Goal: Task Accomplishment & Management: Manage account settings

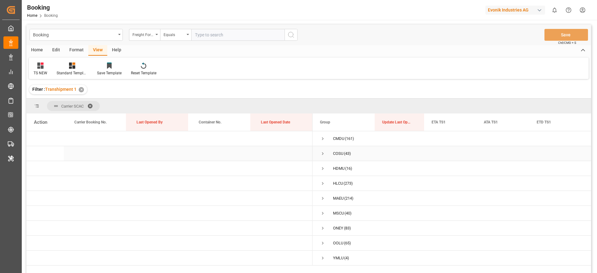
click at [320, 151] on span "Press SPACE to select this row." at bounding box center [323, 154] width 6 height 6
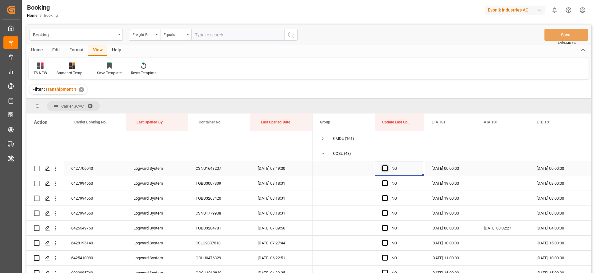
click at [384, 169] on span "Press SPACE to select this row." at bounding box center [385, 168] width 6 height 6
click at [387, 165] on input "Press SPACE to select this row." at bounding box center [387, 165] width 0 height 0
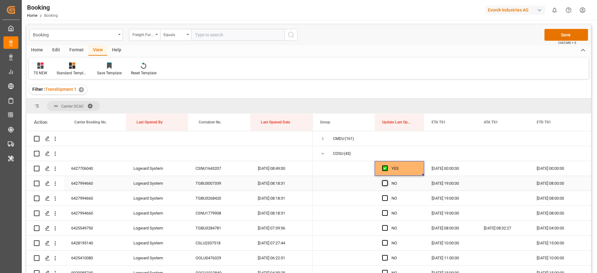
click at [385, 182] on span "Press SPACE to select this row." at bounding box center [385, 183] width 6 height 6
click at [387, 180] on input "Press SPACE to select this row." at bounding box center [387, 180] width 0 height 0
click at [386, 196] on span "Press SPACE to select this row." at bounding box center [385, 198] width 6 height 6
click at [387, 195] on input "Press SPACE to select this row." at bounding box center [387, 195] width 0 height 0
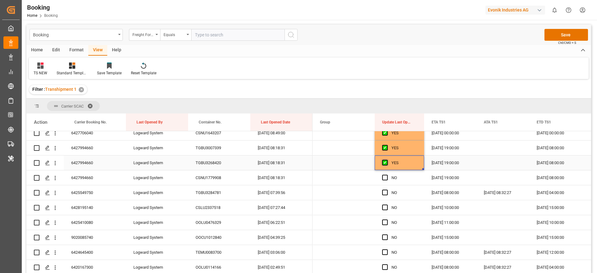
scroll to position [47, 0]
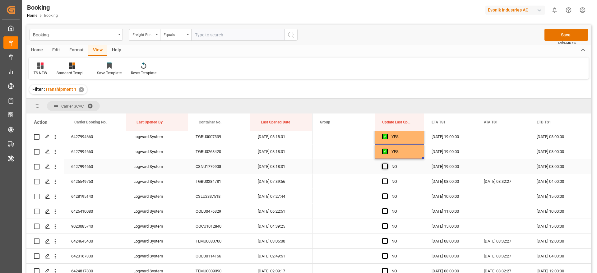
click at [386, 165] on span "Press SPACE to select this row." at bounding box center [385, 167] width 6 height 6
click at [387, 164] on input "Press SPACE to select this row." at bounding box center [387, 164] width 0 height 0
click at [384, 180] on span "Press SPACE to select this row." at bounding box center [385, 181] width 6 height 6
click at [387, 178] on input "Press SPACE to select this row." at bounding box center [387, 178] width 0 height 0
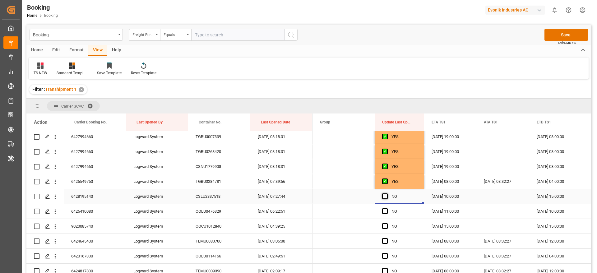
click at [384, 195] on span "Press SPACE to select this row." at bounding box center [385, 196] width 6 height 6
click at [387, 193] on input "Press SPACE to select this row." at bounding box center [387, 193] width 0 height 0
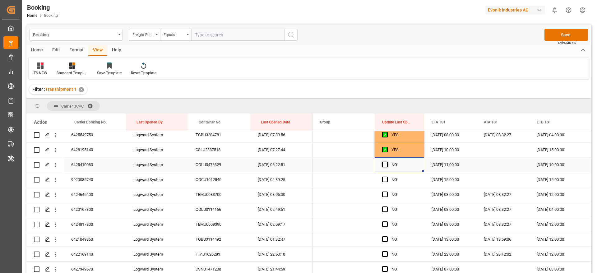
click at [385, 164] on span "Press SPACE to select this row." at bounding box center [385, 165] width 6 height 6
click at [387, 162] on input "Press SPACE to select this row." at bounding box center [387, 162] width 0 height 0
click at [386, 178] on span "Press SPACE to select this row." at bounding box center [385, 180] width 6 height 6
click at [387, 177] on input "Press SPACE to select this row." at bounding box center [387, 177] width 0 height 0
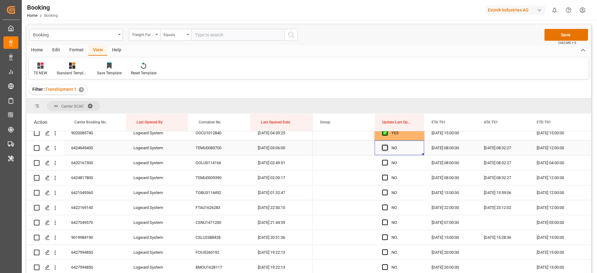
click at [385, 146] on span "Press SPACE to select this row." at bounding box center [385, 148] width 6 height 6
click at [387, 145] on input "Press SPACE to select this row." at bounding box center [387, 145] width 0 height 0
click at [386, 161] on span "Press SPACE to select this row." at bounding box center [385, 163] width 6 height 6
click at [387, 160] on input "Press SPACE to select this row." at bounding box center [387, 160] width 0 height 0
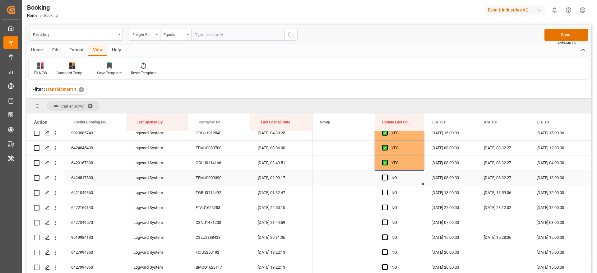
click at [387, 175] on span "Press SPACE to select this row." at bounding box center [385, 178] width 6 height 6
click at [387, 175] on input "Press SPACE to select this row." at bounding box center [387, 175] width 0 height 0
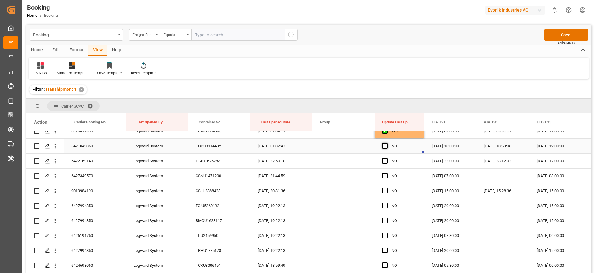
click at [383, 145] on span "Press SPACE to select this row." at bounding box center [385, 146] width 6 height 6
click at [387, 143] on input "Press SPACE to select this row." at bounding box center [387, 143] width 0 height 0
click at [385, 160] on span "Press SPACE to select this row." at bounding box center [385, 161] width 6 height 6
click at [387, 158] on input "Press SPACE to select this row." at bounding box center [387, 158] width 0 height 0
click at [385, 175] on span "Press SPACE to select this row." at bounding box center [385, 176] width 6 height 6
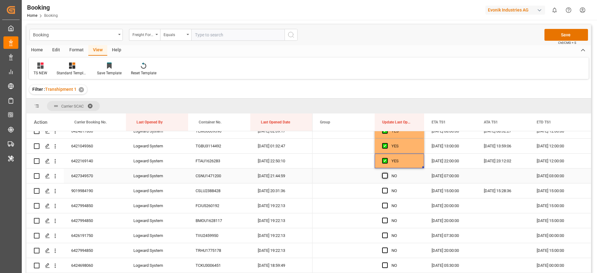
click at [387, 173] on input "Press SPACE to select this row." at bounding box center [387, 173] width 0 height 0
click at [385, 188] on span "Press SPACE to select this row." at bounding box center [385, 191] width 6 height 6
click at [387, 188] on input "Press SPACE to select this row." at bounding box center [387, 188] width 0 height 0
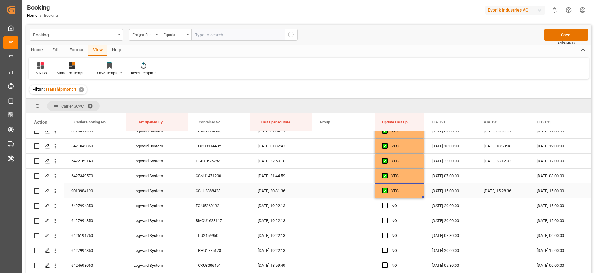
scroll to position [233, 0]
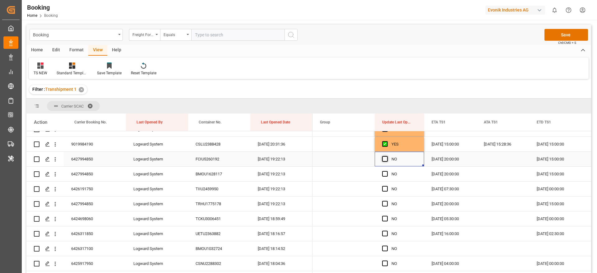
click at [383, 158] on span "Press SPACE to select this row." at bounding box center [385, 159] width 6 height 6
click at [387, 156] on input "Press SPACE to select this row." at bounding box center [387, 156] width 0 height 0
click at [385, 173] on span "Press SPACE to select this row." at bounding box center [385, 174] width 6 height 6
click at [387, 171] on input "Press SPACE to select this row." at bounding box center [387, 171] width 0 height 0
click at [384, 188] on span "Press SPACE to select this row." at bounding box center [385, 189] width 6 height 6
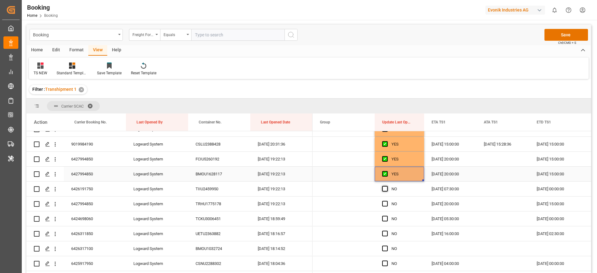
click at [387, 186] on input "Press SPACE to select this row." at bounding box center [387, 186] width 0 height 0
click at [384, 197] on div "Press SPACE to select this row." at bounding box center [386, 204] width 9 height 14
click at [384, 203] on span "Press SPACE to select this row." at bounding box center [385, 204] width 6 height 6
click at [387, 201] on input "Press SPACE to select this row." at bounding box center [387, 201] width 0 height 0
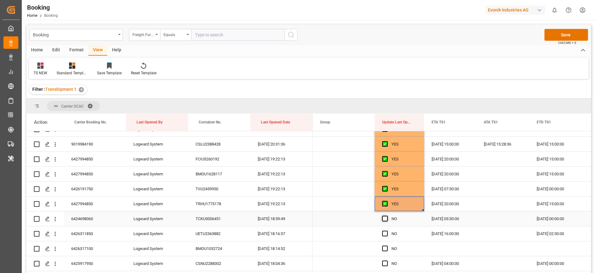
click at [385, 216] on span "Press SPACE to select this row." at bounding box center [385, 219] width 6 height 6
click at [387, 216] on input "Press SPACE to select this row." at bounding box center [387, 216] width 0 height 0
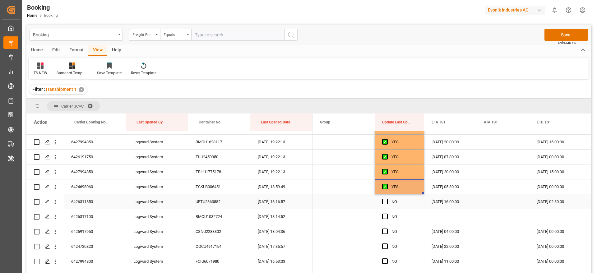
scroll to position [280, 0]
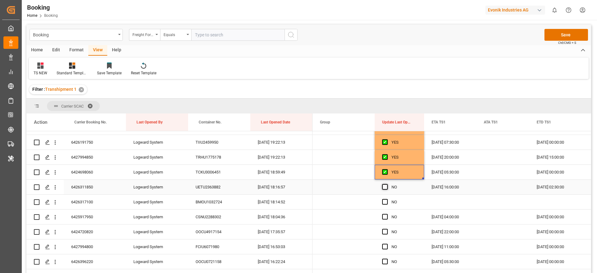
click at [384, 187] on span "Press SPACE to select this row." at bounding box center [385, 187] width 6 height 6
click at [387, 184] on input "Press SPACE to select this row." at bounding box center [387, 184] width 0 height 0
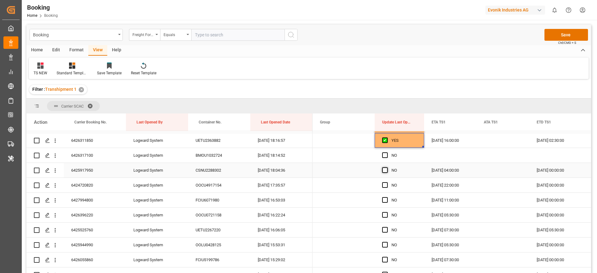
click at [386, 169] on span "Press SPACE to select this row." at bounding box center [385, 170] width 6 height 6
click at [387, 167] on input "Press SPACE to select this row." at bounding box center [387, 167] width 0 height 0
click at [386, 183] on span "Press SPACE to select this row." at bounding box center [385, 185] width 6 height 6
click at [387, 182] on input "Press SPACE to select this row." at bounding box center [387, 182] width 0 height 0
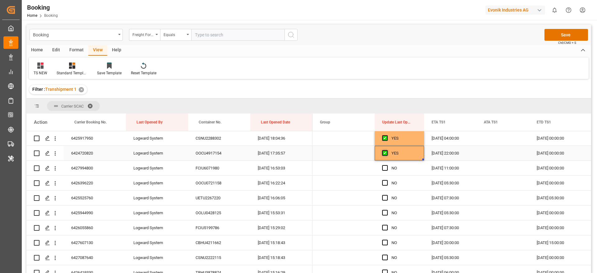
scroll to position [373, 0]
click at [384, 153] on span "Press SPACE to select this row." at bounding box center [385, 153] width 6 height 6
click at [387, 150] on input "Press SPACE to select this row." at bounding box center [387, 150] width 0 height 0
click at [385, 164] on div "Press SPACE to select this row." at bounding box center [386, 168] width 9 height 14
click at [386, 169] on span "Press SPACE to select this row." at bounding box center [385, 168] width 6 height 6
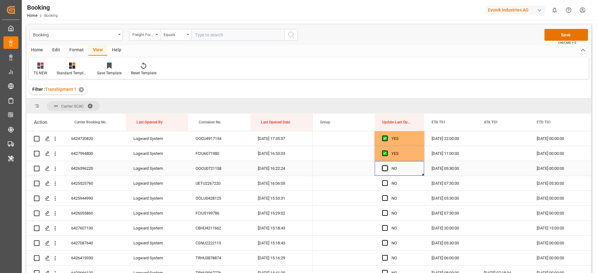
click at [387, 165] on input "Press SPACE to select this row." at bounding box center [387, 165] width 0 height 0
click at [386, 182] on span "Press SPACE to select this row." at bounding box center [385, 183] width 6 height 6
click at [387, 180] on input "Press SPACE to select this row." at bounding box center [387, 180] width 0 height 0
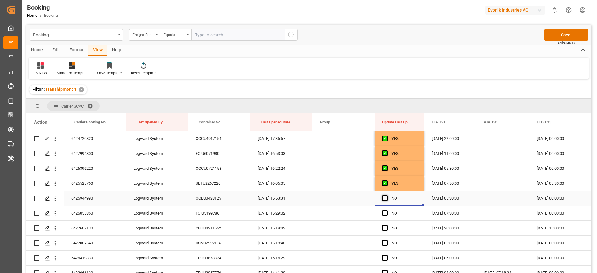
click at [387, 196] on span "Press SPACE to select this row." at bounding box center [385, 198] width 6 height 6
click at [387, 195] on input "Press SPACE to select this row." at bounding box center [387, 195] width 0 height 0
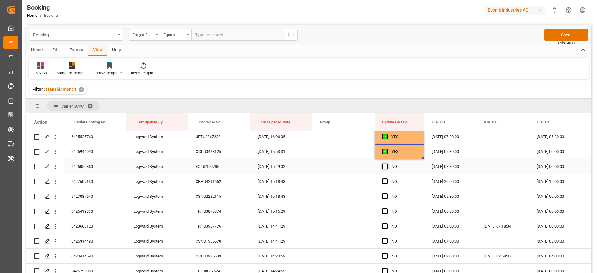
click at [387, 166] on span "Press SPACE to select this row." at bounding box center [385, 167] width 6 height 6
click at [387, 164] on input "Press SPACE to select this row." at bounding box center [387, 164] width 0 height 0
click at [384, 183] on span "Press SPACE to select this row." at bounding box center [385, 181] width 6 height 6
click at [387, 178] on input "Press SPACE to select this row." at bounding box center [387, 178] width 0 height 0
click at [386, 195] on span "Press SPACE to select this row." at bounding box center [385, 196] width 6 height 6
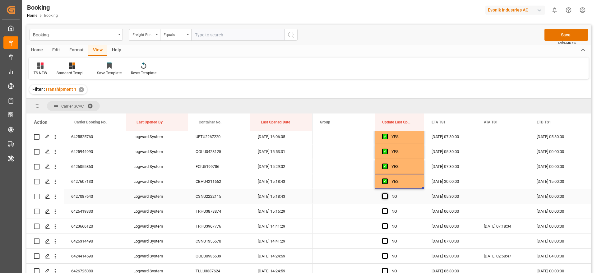
click at [387, 193] on input "Press SPACE to select this row." at bounding box center [387, 193] width 0 height 0
click at [385, 210] on span "Press SPACE to select this row." at bounding box center [385, 211] width 6 height 6
click at [387, 208] on input "Press SPACE to select this row." at bounding box center [387, 208] width 0 height 0
click at [386, 224] on span "Press SPACE to select this row." at bounding box center [385, 226] width 6 height 6
click at [387, 223] on input "Press SPACE to select this row." at bounding box center [387, 223] width 0 height 0
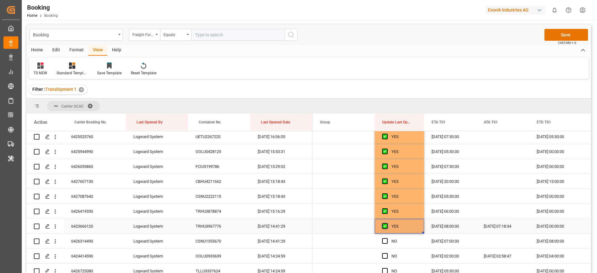
scroll to position [466, 0]
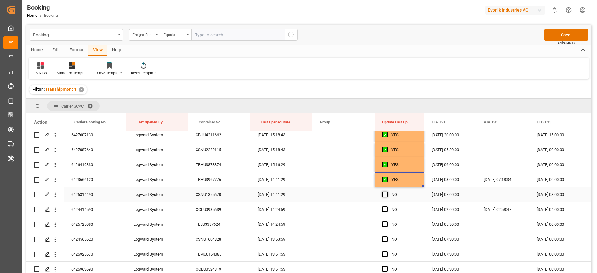
click at [385, 195] on span "Press SPACE to select this row." at bounding box center [385, 195] width 6 height 6
click at [387, 192] on input "Press SPACE to select this row." at bounding box center [387, 192] width 0 height 0
click at [385, 209] on span "Press SPACE to select this row." at bounding box center [385, 209] width 6 height 6
click at [387, 206] on input "Press SPACE to select this row." at bounding box center [387, 206] width 0 height 0
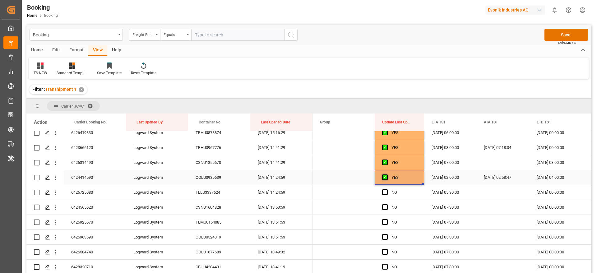
scroll to position [513, 0]
click at [385, 177] on span "Press SPACE to select this row." at bounding box center [385, 178] width 6 height 6
click at [387, 175] on input "Press SPACE to select this row." at bounding box center [387, 175] width 0 height 0
click at [384, 193] on span "Press SPACE to select this row." at bounding box center [385, 193] width 6 height 6
click at [387, 190] on input "Press SPACE to select this row." at bounding box center [387, 190] width 0 height 0
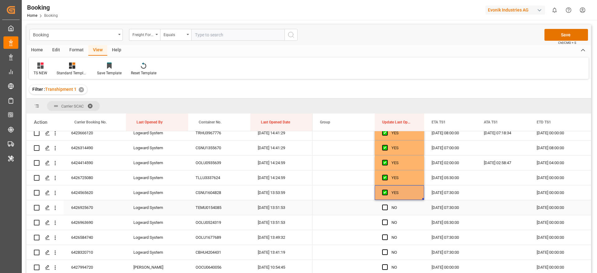
click at [386, 211] on div "Press SPACE to select this row." at bounding box center [386, 208] width 9 height 14
click at [386, 207] on span "Press SPACE to select this row." at bounding box center [385, 208] width 6 height 6
click at [387, 205] on input "Press SPACE to select this row." at bounding box center [387, 205] width 0 height 0
click at [386, 221] on span "Press SPACE to select this row." at bounding box center [385, 222] width 6 height 6
click at [387, 219] on input "Press SPACE to select this row." at bounding box center [387, 219] width 0 height 0
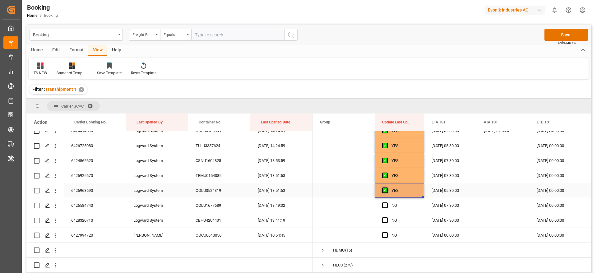
scroll to position [560, 0]
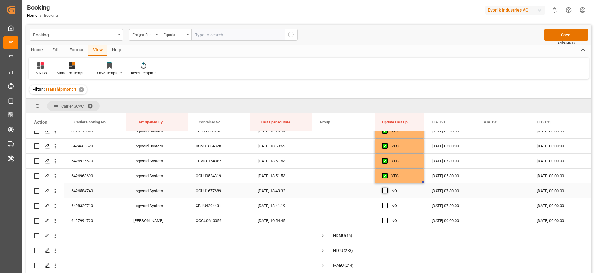
click at [385, 192] on span "Press SPACE to select this row." at bounding box center [385, 191] width 6 height 6
click at [387, 188] on input "Press SPACE to select this row." at bounding box center [387, 188] width 0 height 0
click at [385, 206] on span "Press SPACE to select this row." at bounding box center [385, 206] width 6 height 6
click at [387, 203] on input "Press SPACE to select this row." at bounding box center [387, 203] width 0 height 0
click at [385, 219] on span "Press SPACE to select this row." at bounding box center [385, 221] width 6 height 6
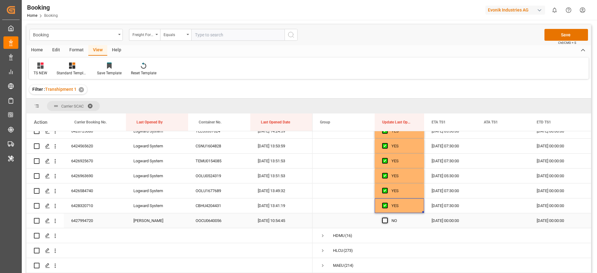
click at [387, 218] on input "Press SPACE to select this row." at bounding box center [387, 218] width 0 height 0
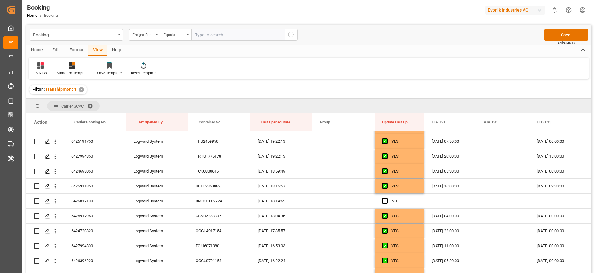
scroll to position [280, 0]
click at [52, 203] on icon "open menu" at bounding box center [55, 202] width 7 height 7
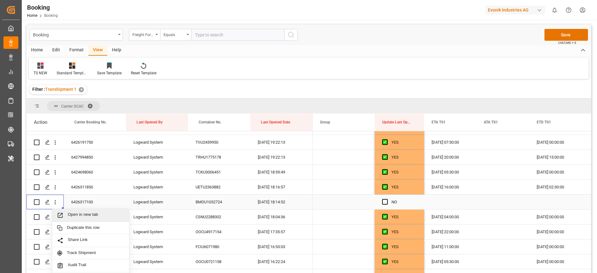
click at [86, 212] on span "Open in new tab" at bounding box center [96, 215] width 57 height 7
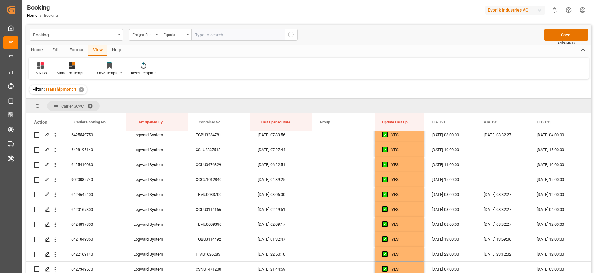
scroll to position [0, 0]
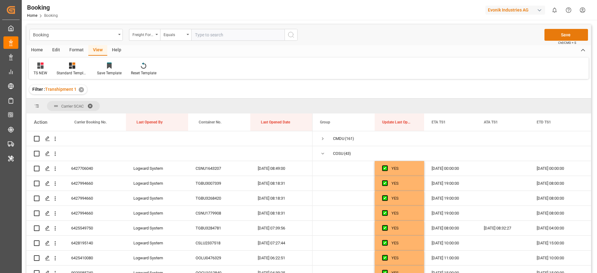
click at [562, 30] on button "Save" at bounding box center [566, 35] width 44 height 12
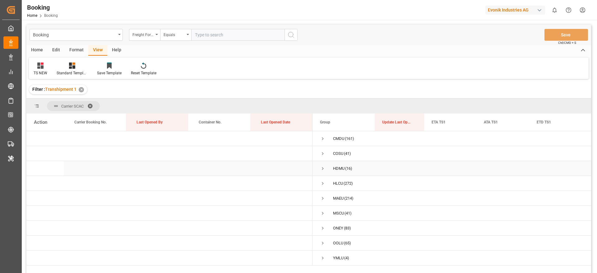
click at [324, 170] on span "Press SPACE to select this row." at bounding box center [323, 169] width 6 height 6
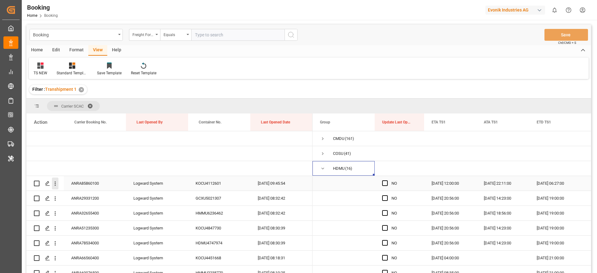
click at [58, 182] on icon "open menu" at bounding box center [55, 183] width 7 height 7
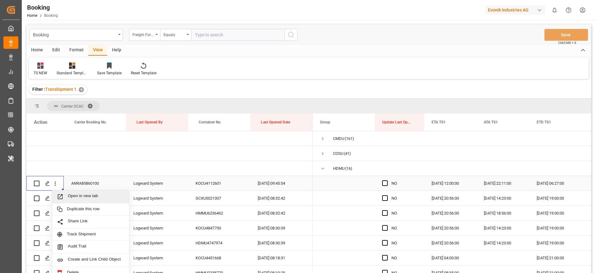
click at [90, 197] on span "Open in new tab" at bounding box center [96, 196] width 57 height 7
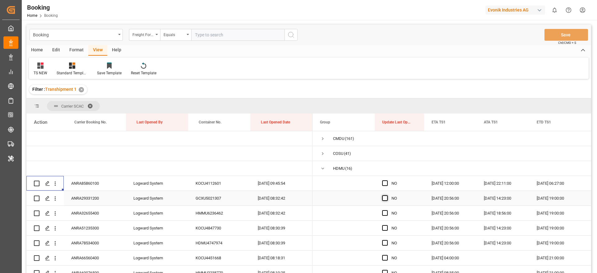
click at [384, 197] on span "Press SPACE to select this row." at bounding box center [385, 198] width 6 height 6
click at [387, 195] on input "Press SPACE to select this row." at bounding box center [387, 195] width 0 height 0
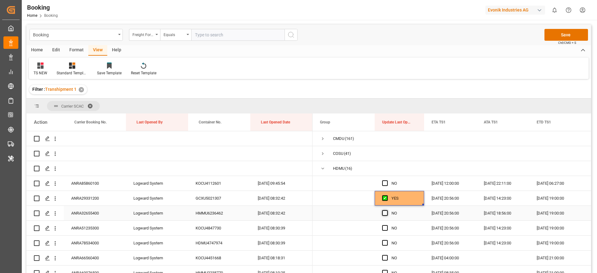
click at [387, 215] on span "Press SPACE to select this row." at bounding box center [385, 213] width 6 height 6
click at [387, 210] on input "Press SPACE to select this row." at bounding box center [387, 210] width 0 height 0
click at [384, 227] on span "Press SPACE to select this row." at bounding box center [385, 228] width 6 height 6
click at [387, 225] on input "Press SPACE to select this row." at bounding box center [387, 225] width 0 height 0
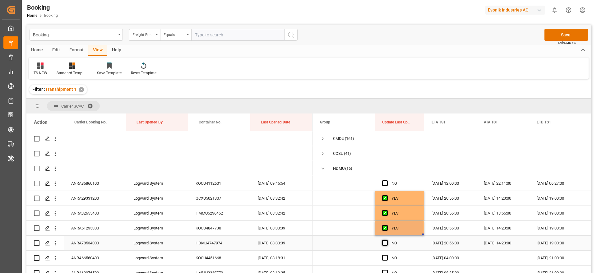
click at [385, 242] on span "Press SPACE to select this row." at bounding box center [385, 243] width 6 height 6
click at [387, 240] on input "Press SPACE to select this row." at bounding box center [387, 240] width 0 height 0
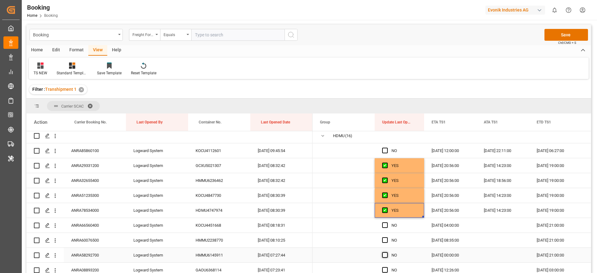
scroll to position [47, 0]
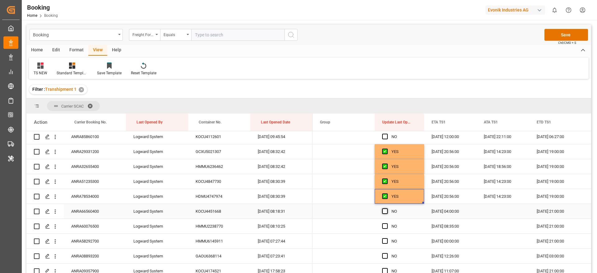
click at [384, 210] on span "Press SPACE to select this row." at bounding box center [385, 211] width 6 height 6
click at [387, 208] on input "Press SPACE to select this row." at bounding box center [387, 208] width 0 height 0
click at [386, 226] on span "Press SPACE to select this row." at bounding box center [385, 226] width 6 height 6
click at [387, 223] on input "Press SPACE to select this row." at bounding box center [387, 223] width 0 height 0
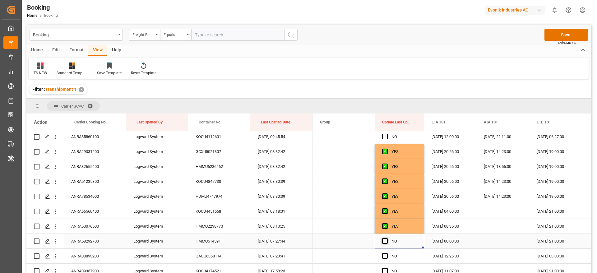
click at [385, 242] on span "Press SPACE to select this row." at bounding box center [385, 241] width 6 height 6
click at [387, 238] on input "Press SPACE to select this row." at bounding box center [387, 238] width 0 height 0
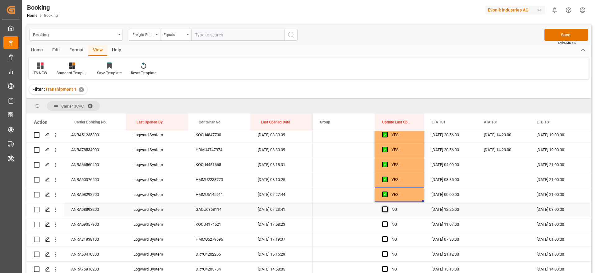
click at [384, 210] on span "Press SPACE to select this row." at bounding box center [385, 209] width 6 height 6
click at [387, 206] on input "Press SPACE to select this row." at bounding box center [387, 206] width 0 height 0
click at [386, 227] on div "Press SPACE to select this row." at bounding box center [386, 224] width 9 height 14
click at [386, 238] on span "Press SPACE to select this row." at bounding box center [385, 239] width 6 height 6
click at [387, 236] on input "Press SPACE to select this row." at bounding box center [387, 236] width 0 height 0
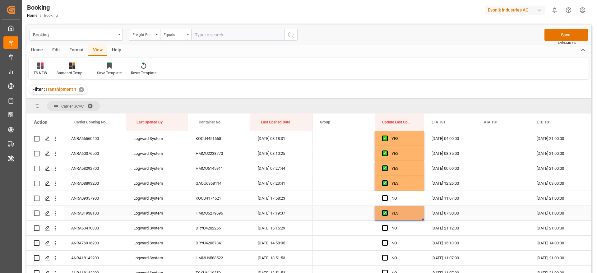
scroll to position [140, 0]
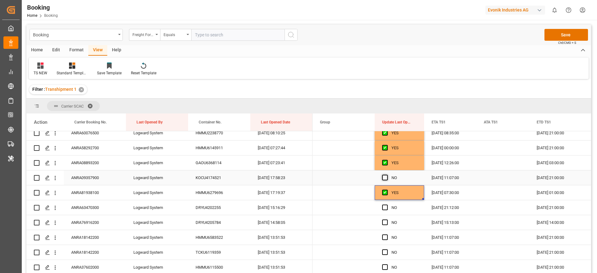
click at [383, 178] on span "Press SPACE to select this row." at bounding box center [385, 178] width 6 height 6
click at [387, 175] on input "Press SPACE to select this row." at bounding box center [387, 175] width 0 height 0
click at [385, 213] on div "Press SPACE to select this row." at bounding box center [386, 208] width 9 height 14
click at [385, 209] on span "Press SPACE to select this row." at bounding box center [385, 208] width 6 height 6
click at [387, 205] on input "Press SPACE to select this row." at bounding box center [387, 205] width 0 height 0
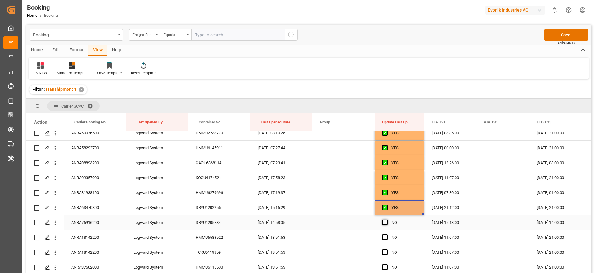
click at [385, 223] on span "Press SPACE to select this row." at bounding box center [385, 222] width 6 height 6
click at [387, 219] on input "Press SPACE to select this row." at bounding box center [387, 219] width 0 height 0
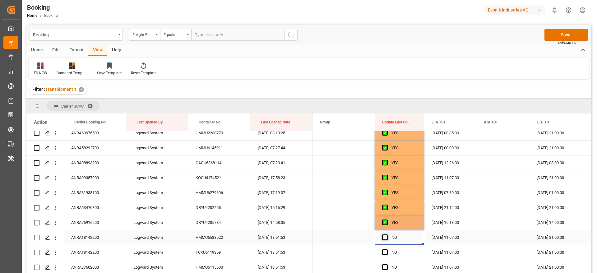
click at [385, 235] on span "Press SPACE to select this row." at bounding box center [385, 237] width 6 height 6
click at [387, 234] on input "Press SPACE to select this row." at bounding box center [387, 234] width 0 height 0
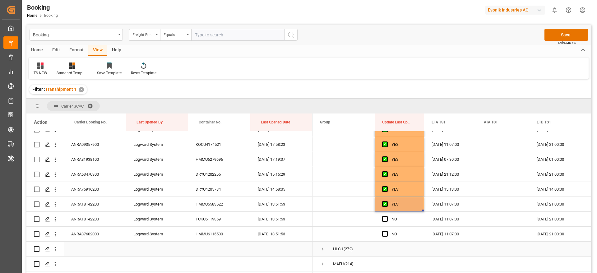
scroll to position [187, 0]
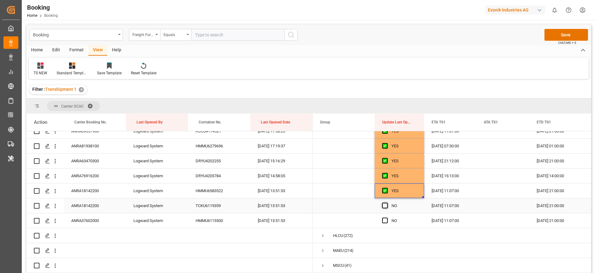
click at [384, 203] on span "Press SPACE to select this row." at bounding box center [385, 206] width 6 height 6
click at [387, 203] on input "Press SPACE to select this row." at bounding box center [387, 203] width 0 height 0
click at [386, 222] on span "Press SPACE to select this row." at bounding box center [385, 221] width 6 height 6
click at [387, 218] on input "Press SPACE to select this row." at bounding box center [387, 218] width 0 height 0
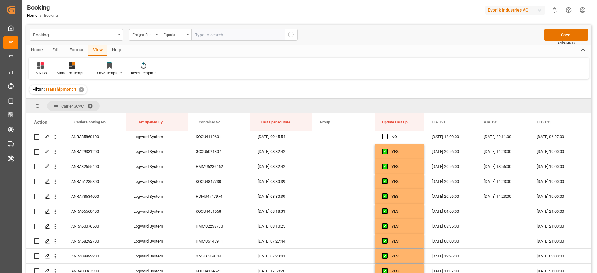
scroll to position [0, 0]
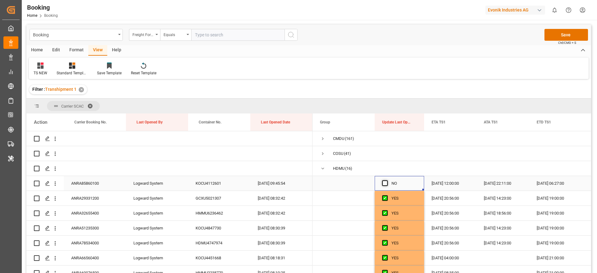
click at [383, 183] on span "Press SPACE to select this row." at bounding box center [385, 183] width 6 height 6
click at [387, 180] on input "Press SPACE to select this row." at bounding box center [387, 180] width 0 height 0
click at [551, 34] on button "Save" at bounding box center [566, 35] width 44 height 12
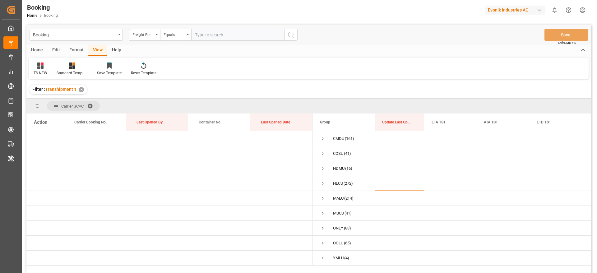
click at [497, 9] on div "Evonik Industries AG" at bounding box center [515, 10] width 60 height 9
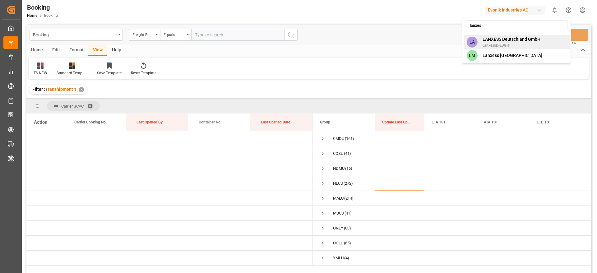
type input "lanxes"
click at [506, 41] on span "LANXESS Deutschland GmbH" at bounding box center [511, 39] width 58 height 7
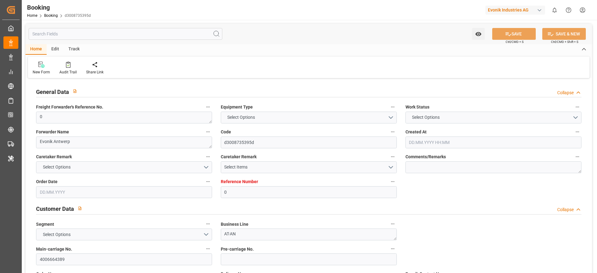
type input "0"
type input "9908138"
type input "9345403"
type input "Cosco"
type input "COSCO Shipping Co. Ltd."
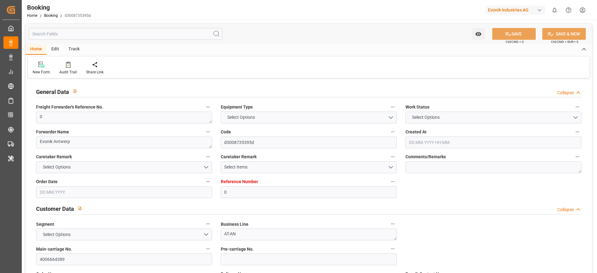
type input "BEZEE"
type input "SGSIN"
type input "CNSHG"
type input "0"
type input "BEZEE"
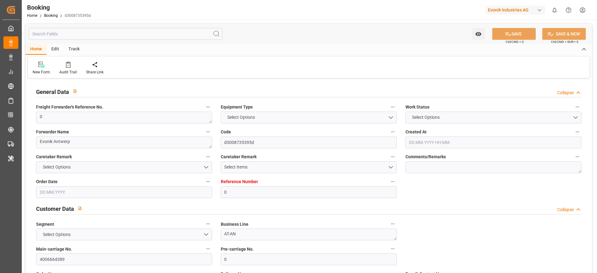
type input "SGSIN"
type input "9790907"
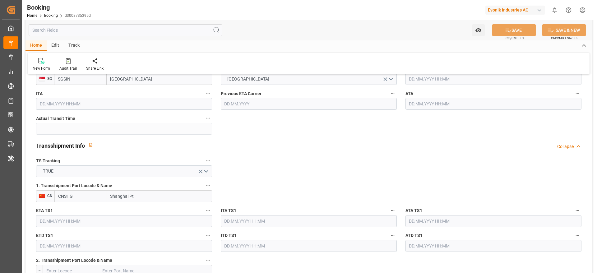
type input "31.07.2025 12:35"
type input "31.07.2025"
type input "15.10.2025"
type input "27.08.2025"
type input "05.09.2025 21:00"
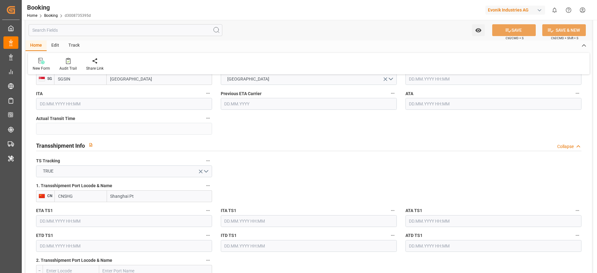
type input "05.09.2025 00:00"
type input "05.09.2025 21:28"
type input "25.08.2025 00:00"
type input "18.10.2025 21:00"
type input "18.10.2025 00:00"
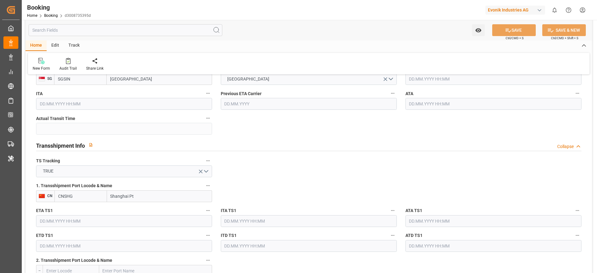
type input "22.09.2025 18:14"
type input "22.09.2025"
type input "04.09.2025 19:27"
type input "05.09.2025 20:00"
type input "05.09.2025 21:55"
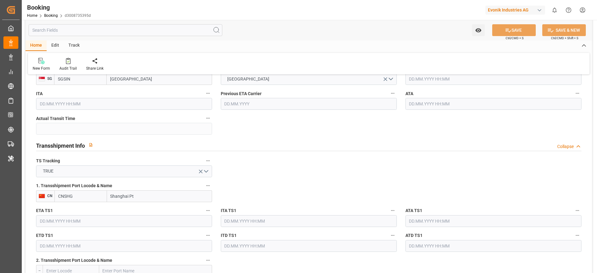
type input "16.03.2025 11:30"
type input "08.04.2025 13:53"
type input "09.04.2025 03:11"
type input "18.10.2025 21:00"
type input "19.10.2025 09:39"
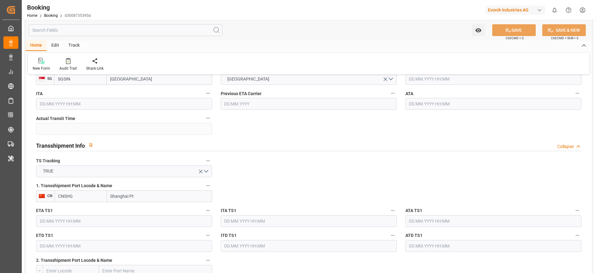
type input "20.10.2025 15:00"
type input "23.10.2025 09:39"
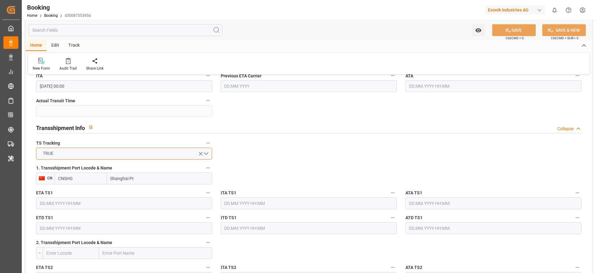
click at [130, 155] on button "TRUE" at bounding box center [124, 154] width 176 height 12
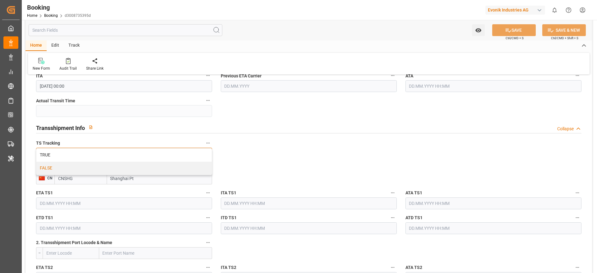
click at [128, 169] on div "FALSE" at bounding box center [123, 168] width 175 height 13
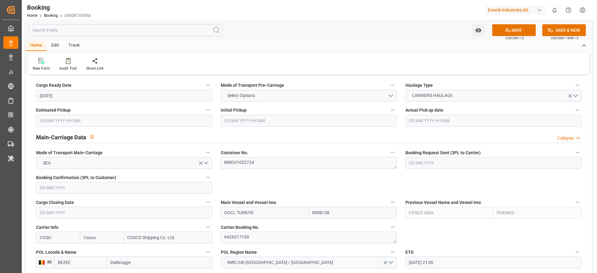
scroll to position [326, 0]
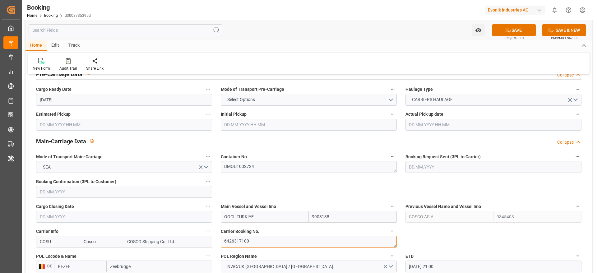
click at [255, 238] on textarea "6426317100" at bounding box center [309, 242] width 176 height 12
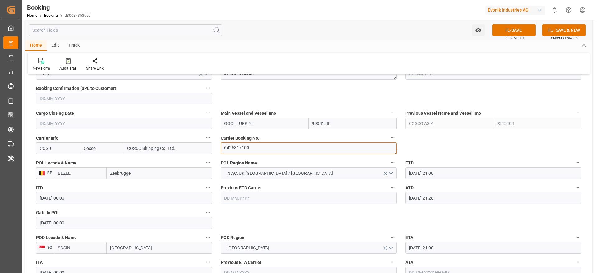
scroll to position [560, 0]
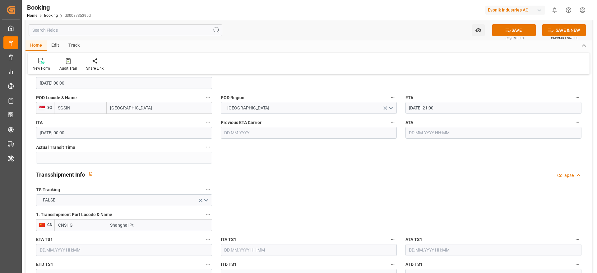
click at [141, 224] on input "Shanghai Pt" at bounding box center [159, 225] width 105 height 12
click at [80, 224] on input "CNSHG" at bounding box center [80, 225] width 53 height 12
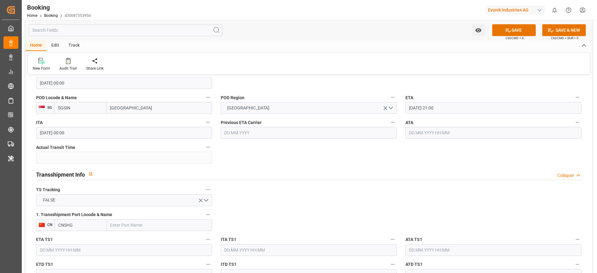
click at [80, 224] on input "CNSHG" at bounding box center [80, 225] width 53 height 12
click at [523, 30] on button "SAVE" at bounding box center [514, 30] width 44 height 12
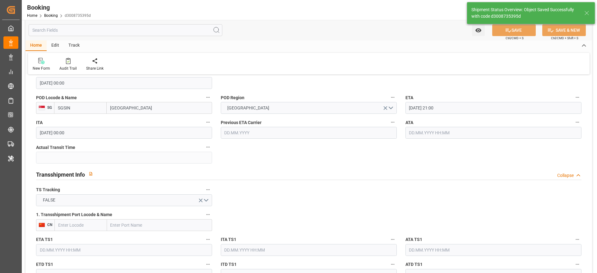
type textarea "Gagan Prakash"
type textarea "No"
type input "23.09.2025 09:57"
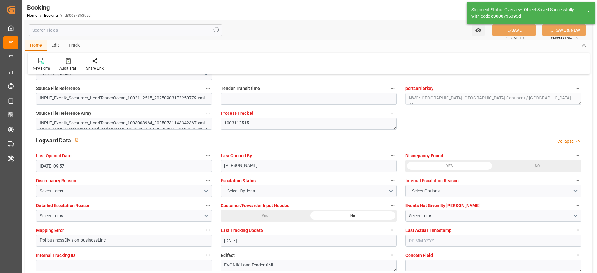
scroll to position [1073, 0]
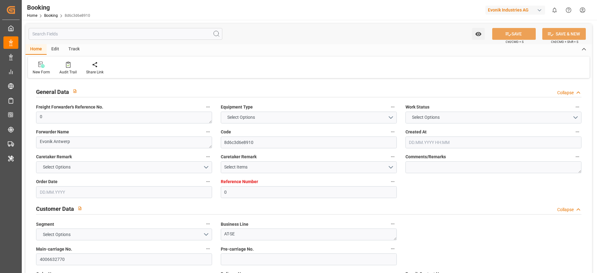
type input "0"
type input "9987287"
type input "Hyundai"
type input "Hyundai Merchant Marine Co.Ltd."
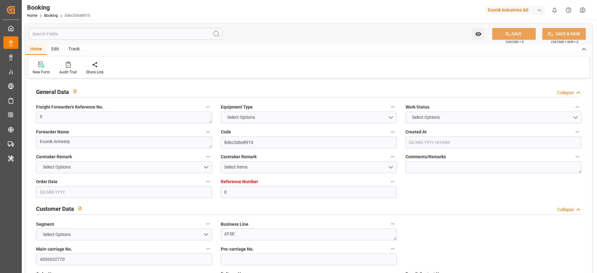
type input "BEANR"
type input "KRPUS"
type input "AEAUH"
type input "CNNBG"
type input "CNSHG"
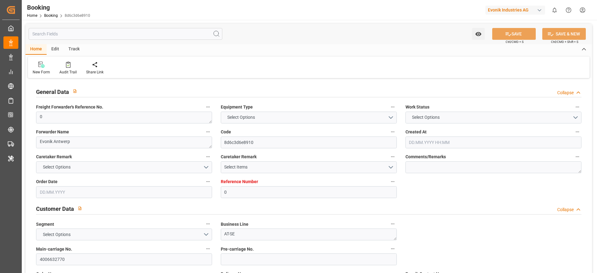
type input "0"
type input "BEANR"
type input "KRPUS"
type input "9404675"
type input "9975624"
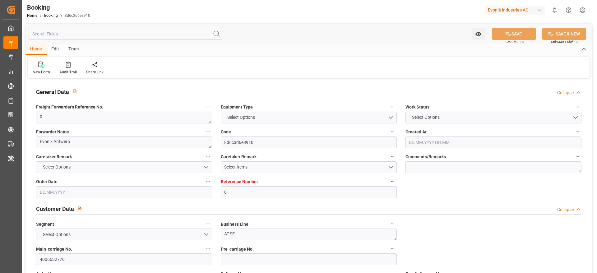
type input "9742170"
type input "24.06.2025 13:31"
type input "24.06.2025"
type input "01.09.2025"
type input "11.07.2025"
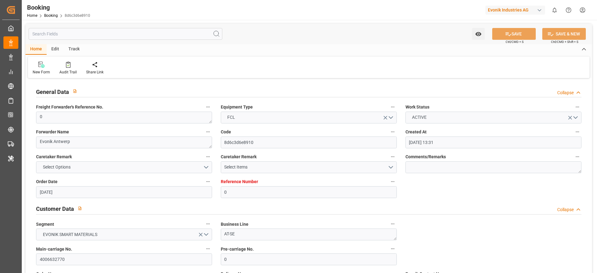
type input "19.07.2025 03:00"
type input "19.07.2025 00:00"
type input "19.07.2025 20:28"
type input "11.07.2025 02:26"
type input "27.09.2025 15:00"
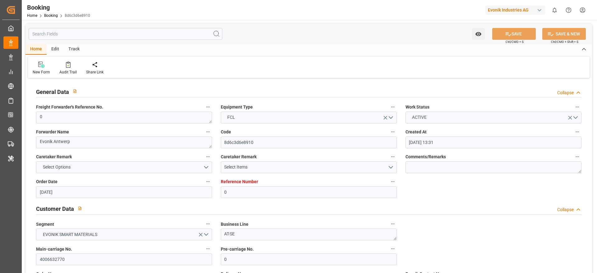
type input "29.09.2025 00:00"
type input "25.09.2025 12:00"
type input "17.09.2025 00:00"
type input "18.08.2025 22:11"
type input "23.08.2025 06:27"
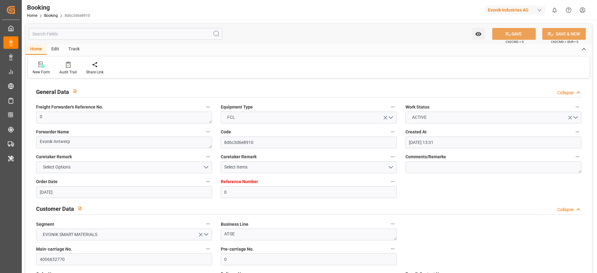
type input "25.09.2025 00:00"
type input "21.09.2025 22:00"
type input "16.09.2025 04:00"
type input "26.09.2025 05:00"
type input "20.09.2025 03:00"
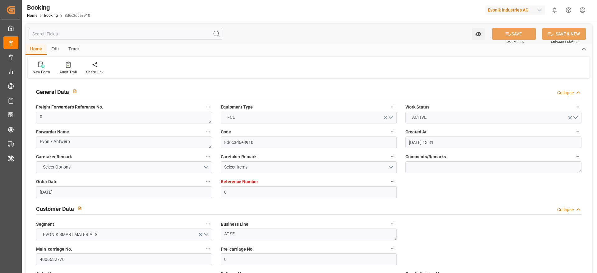
type input "18.09.2025 04:00"
type input "23.09.2025 09:45"
type input "23.09.2025"
type input "01.09.2025"
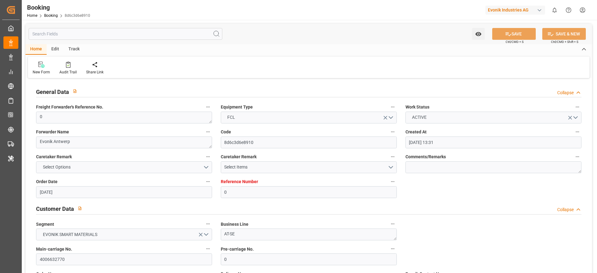
type input "09.07.2025 16:28"
type input "18.07.2025 12:15"
type input "18.07.2025 16:15"
type input "18.07.2025 05:59"
type input "19.07.2025 03:00"
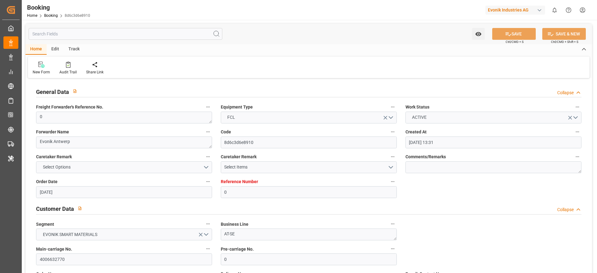
type input "19.07.2025 22:19"
type input "25.09.2025 12:00"
type input "19.08.2025 01:57"
type input "19.08.2025 11:11"
type input "18.09.2025 13:22"
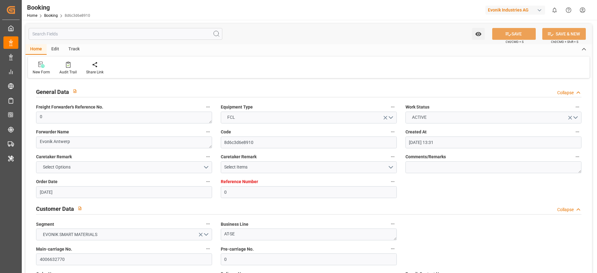
type input "26.09.2025 00:31"
type input "22.08.2025 17:27"
type input "24.09.2025 21:37"
type input "23.08.2025 06:27"
type input "21.09.2025 22:00"
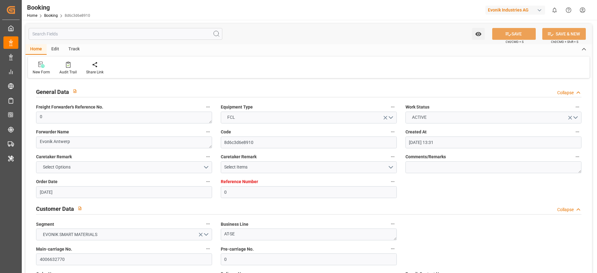
type input "22.09.2025 12:00"
type input "22.09.2025 16:30"
type input "16.09.2025 07:00"
type input "25.09.2025 10:30"
type input "19.09.2025 21:07"
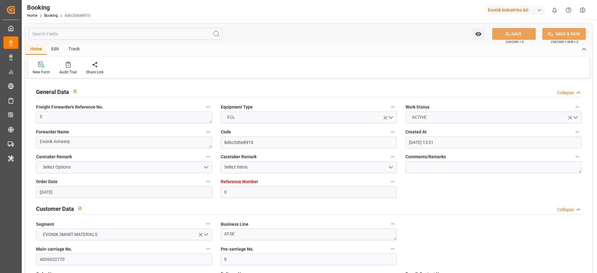
type input "26.09.2025 05:00"
type input "27.09.2025 15:00"
type input "28.09.2025 04:33"
type input "28.09.2025 04:02"
type input "30.09.2025 01:04"
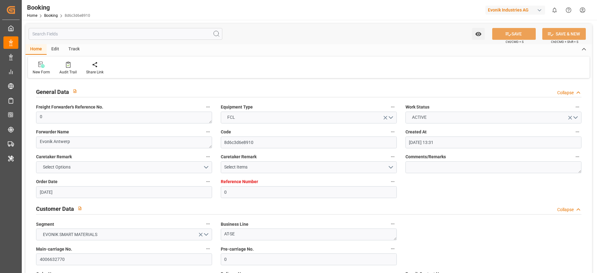
type input "30.09.2025 09:02"
type input "02.10.2025 05:04"
type input "02.10.2025 04:33"
type input "30.09.2025 18:02"
type input "05.10.2025 06:04"
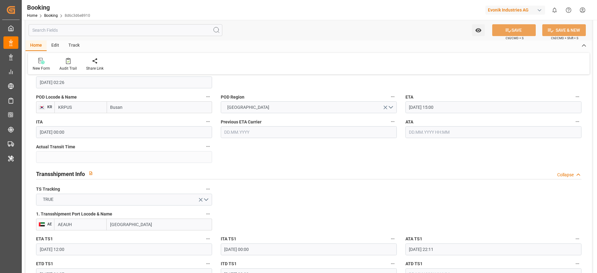
scroll to position [653, 0]
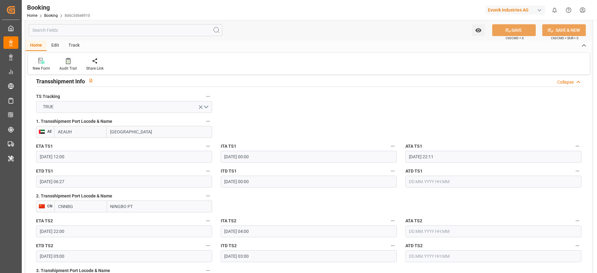
click at [72, 66] on div "Audit Trail" at bounding box center [67, 69] width 17 height 6
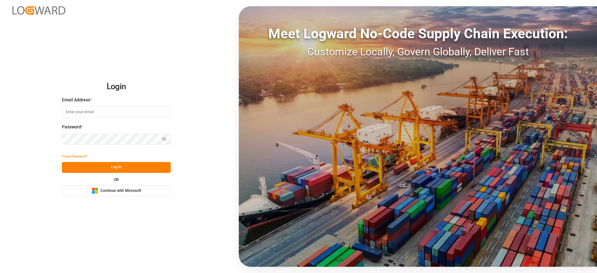
click at [104, 192] on span "Continue with Microsoft" at bounding box center [120, 191] width 41 height 6
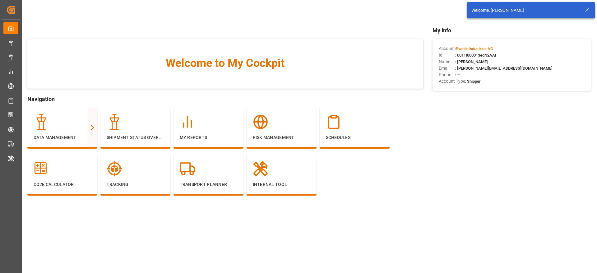
click at [590, 8] on icon at bounding box center [586, 10] width 7 height 7
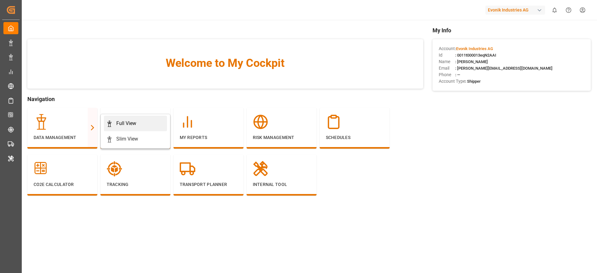
click at [118, 122] on div "Full View" at bounding box center [126, 123] width 20 height 7
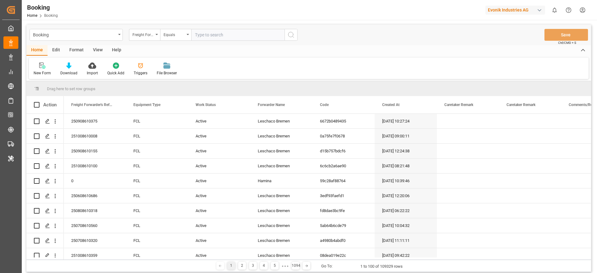
click at [80, 49] on div "Format" at bounding box center [77, 50] width 24 height 11
click at [40, 70] on div "Filter Rows" at bounding box center [43, 73] width 18 height 6
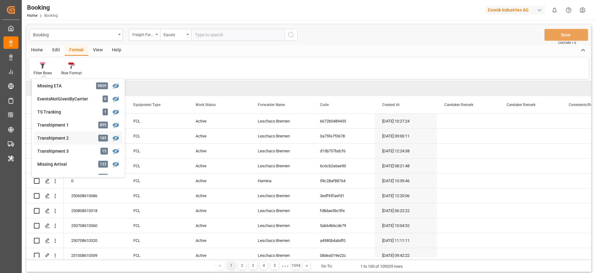
scroll to position [187, 0]
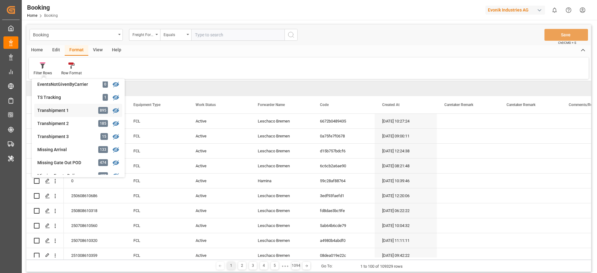
click at [78, 108] on div "Transhipment 1" at bounding box center [64, 110] width 54 height 7
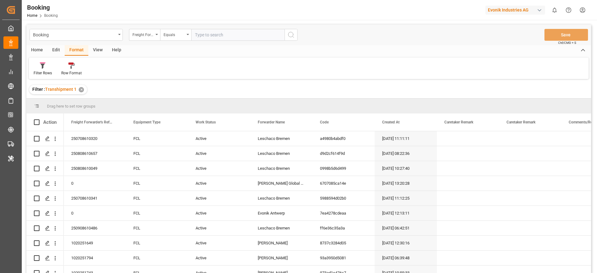
click at [97, 50] on div "View" at bounding box center [97, 50] width 19 height 11
click at [41, 68] on icon at bounding box center [40, 65] width 6 height 6
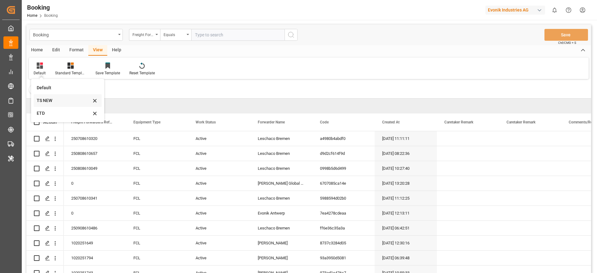
click at [56, 100] on div "TS NEW" at bounding box center [64, 100] width 54 height 7
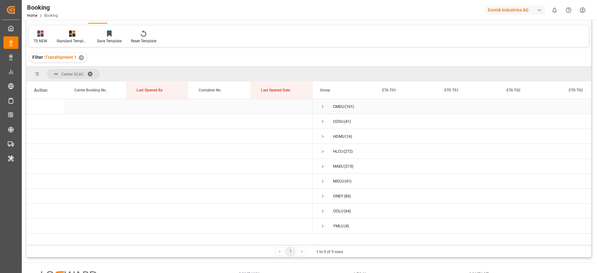
scroll to position [47, 0]
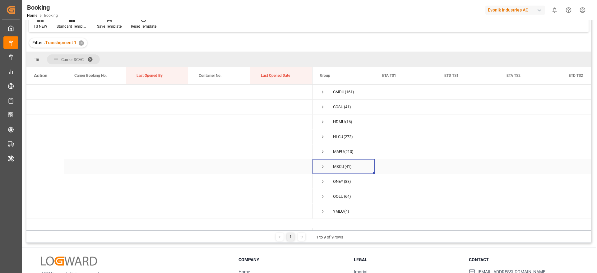
click at [324, 166] on span "Press SPACE to select this row." at bounding box center [323, 167] width 6 height 6
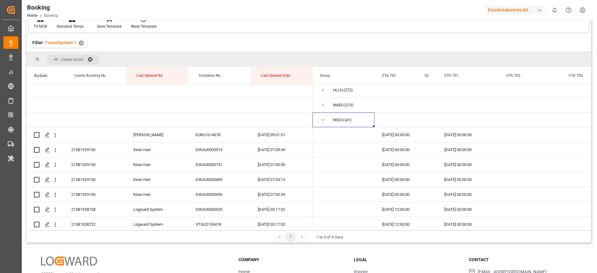
click at [427, 76] on span at bounding box center [427, 76] width 6 height 6
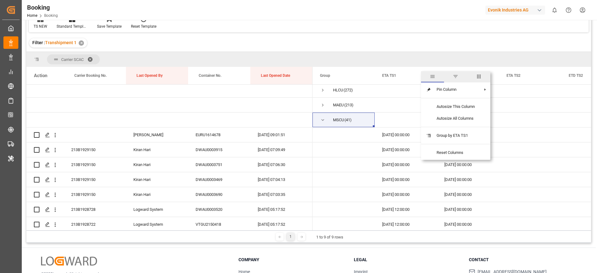
click at [477, 78] on span "columns" at bounding box center [479, 77] width 6 height 6
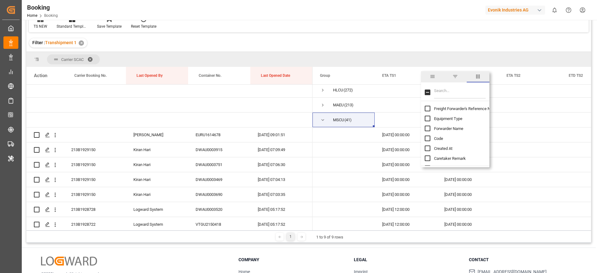
scroll to position [0, 0]
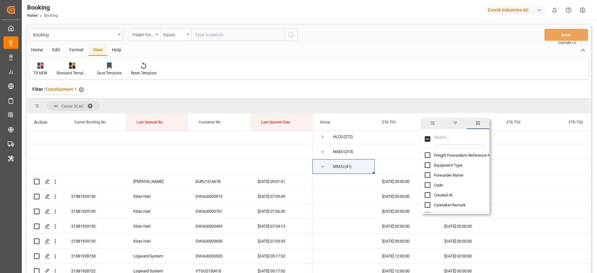
click at [444, 135] on input "Filter Columns Input" at bounding box center [460, 139] width 52 height 12
type input "upda"
click at [455, 175] on span "Update Last Opened By" at bounding box center [454, 175] width 41 height 5
checkbox input "false"
checkbox input "true"
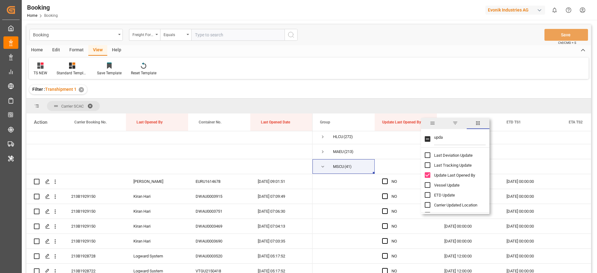
click at [452, 59] on div "TS NEW Standard Templates Save Template Reset Template" at bounding box center [309, 68] width 560 height 21
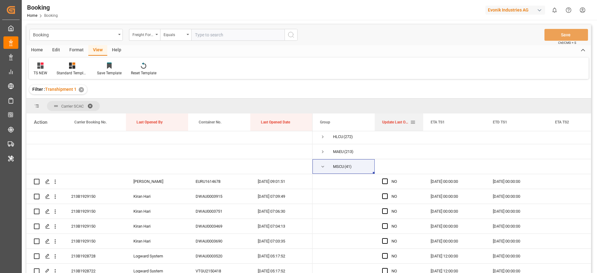
drag, startPoint x: 436, startPoint y: 124, endPoint x: 422, endPoint y: 123, distance: 13.7
click at [422, 123] on div at bounding box center [423, 121] width 2 height 17
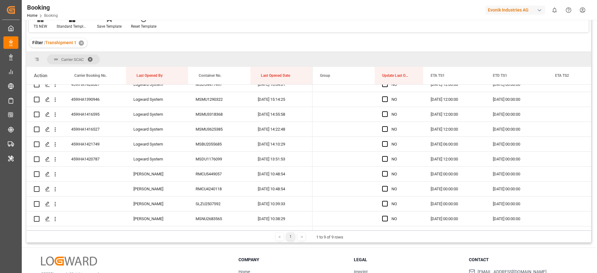
scroll to position [605, 0]
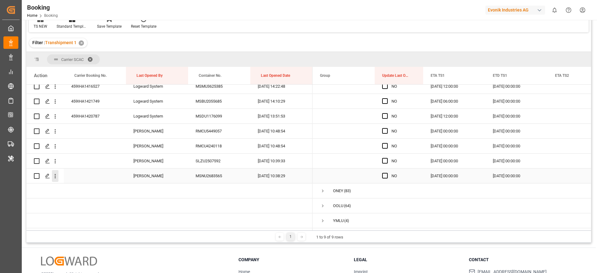
click at [57, 174] on icon "open menu" at bounding box center [55, 176] width 7 height 7
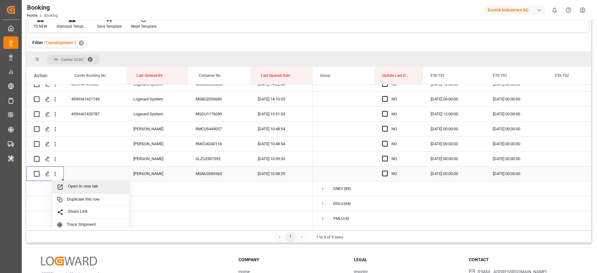
click at [109, 186] on span "Open in new tab" at bounding box center [96, 187] width 57 height 7
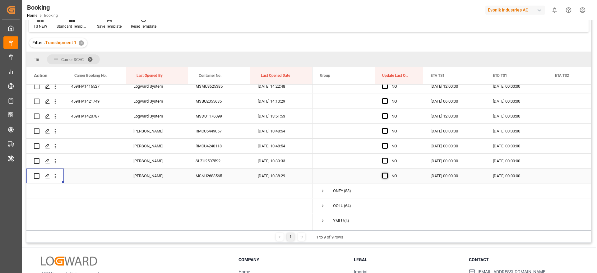
click at [385, 173] on span "Press SPACE to select this row." at bounding box center [385, 176] width 6 height 6
click at [387, 173] on input "Press SPACE to select this row." at bounding box center [387, 173] width 0 height 0
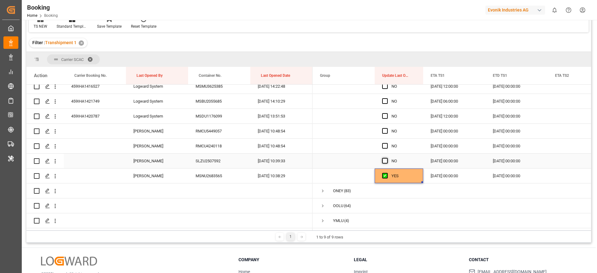
click at [385, 158] on span "Press SPACE to select this row." at bounding box center [385, 161] width 6 height 6
click at [387, 158] on input "Press SPACE to select this row." at bounding box center [387, 158] width 0 height 0
click at [384, 143] on span "Press SPACE to select this row." at bounding box center [385, 146] width 6 height 6
click at [387, 143] on input "Press SPACE to select this row." at bounding box center [387, 143] width 0 height 0
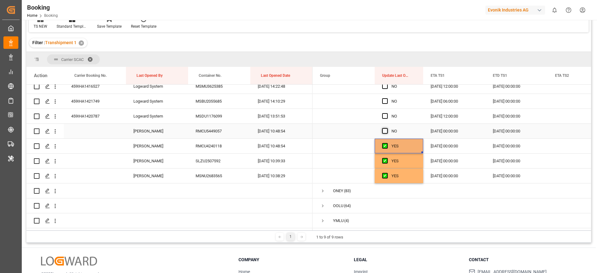
click at [383, 128] on span "Press SPACE to select this row." at bounding box center [385, 131] width 6 height 6
click at [387, 128] on input "Press SPACE to select this row." at bounding box center [387, 128] width 0 height 0
click at [384, 113] on span "Press SPACE to select this row." at bounding box center [385, 116] width 6 height 6
click at [387, 113] on input "Press SPACE to select this row." at bounding box center [387, 113] width 0 height 0
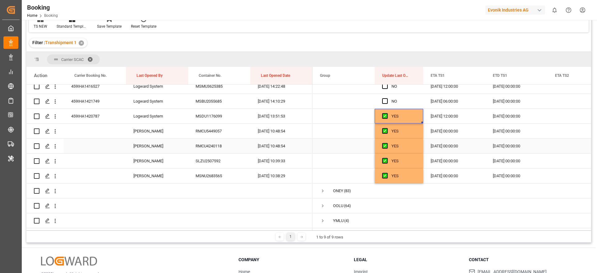
scroll to position [558, 0]
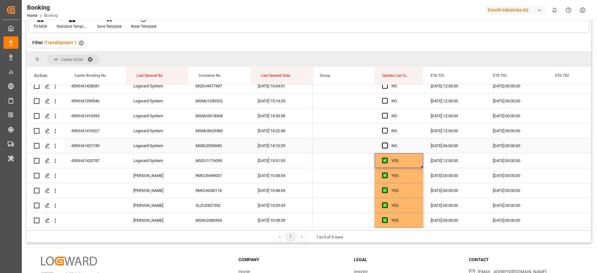
click at [384, 144] on span "Press SPACE to select this row." at bounding box center [385, 146] width 6 height 6
click at [387, 143] on input "Press SPACE to select this row." at bounding box center [387, 143] width 0 height 0
click at [385, 128] on span "Press SPACE to select this row." at bounding box center [385, 131] width 6 height 6
click at [387, 128] on input "Press SPACE to select this row." at bounding box center [387, 128] width 0 height 0
click at [384, 114] on span "Press SPACE to select this row." at bounding box center [385, 116] width 6 height 6
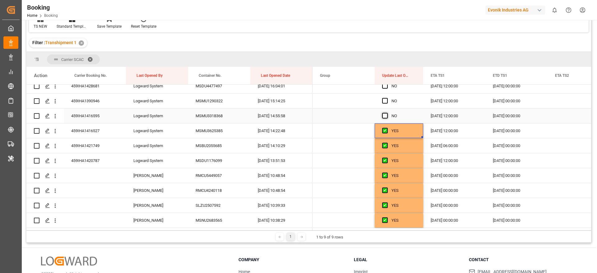
click at [387, 113] on input "Press SPACE to select this row." at bounding box center [387, 113] width 0 height 0
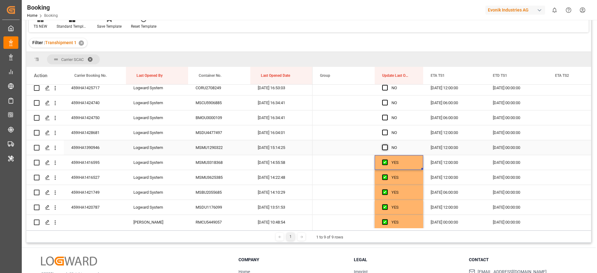
click at [383, 147] on span "Press SPACE to select this row." at bounding box center [385, 148] width 6 height 6
click at [387, 145] on input "Press SPACE to select this row." at bounding box center [387, 145] width 0 height 0
click at [384, 132] on span "Press SPACE to select this row." at bounding box center [385, 133] width 6 height 6
click at [387, 130] on input "Press SPACE to select this row." at bounding box center [387, 130] width 0 height 0
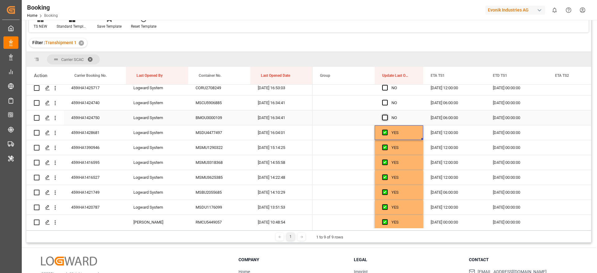
click at [385, 118] on span "Press SPACE to select this row." at bounding box center [385, 118] width 6 height 6
click at [387, 115] on input "Press SPACE to select this row." at bounding box center [387, 115] width 0 height 0
click at [385, 101] on span "Press SPACE to select this row." at bounding box center [385, 103] width 6 height 6
click at [387, 100] on input "Press SPACE to select this row." at bounding box center [387, 100] width 0 height 0
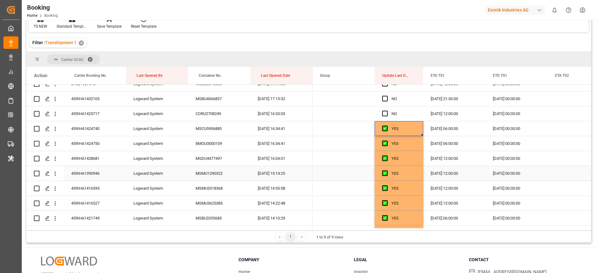
scroll to position [465, 0]
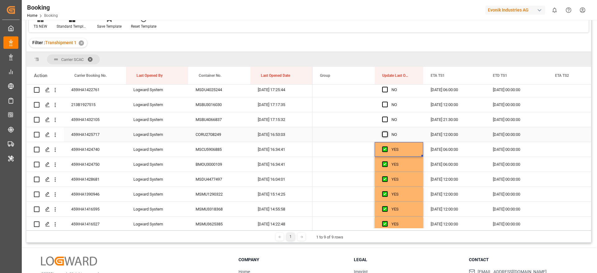
click at [386, 132] on span "Press SPACE to select this row." at bounding box center [385, 135] width 6 height 6
click at [387, 132] on input "Press SPACE to select this row." at bounding box center [387, 132] width 0 height 0
click at [386, 121] on span "Press SPACE to select this row." at bounding box center [385, 120] width 6 height 6
click at [387, 117] on input "Press SPACE to select this row." at bounding box center [387, 117] width 0 height 0
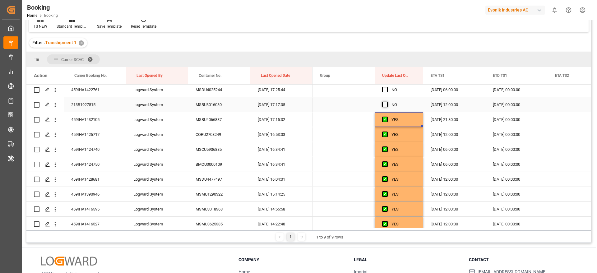
click at [386, 106] on span "Press SPACE to select this row." at bounding box center [385, 105] width 6 height 6
click at [387, 102] on input "Press SPACE to select this row." at bounding box center [387, 102] width 0 height 0
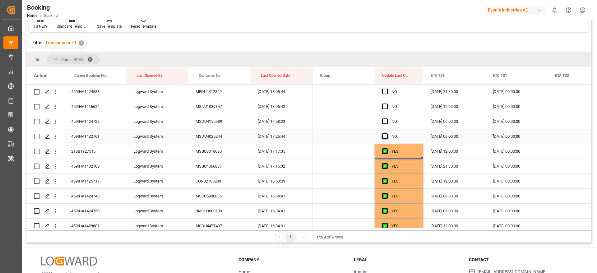
click at [386, 135] on span "Press SPACE to select this row." at bounding box center [385, 136] width 6 height 6
click at [387, 133] on input "Press SPACE to select this row." at bounding box center [387, 133] width 0 height 0
click at [384, 122] on span "Press SPACE to select this row." at bounding box center [385, 121] width 6 height 6
click at [387, 118] on input "Press SPACE to select this row." at bounding box center [387, 118] width 0 height 0
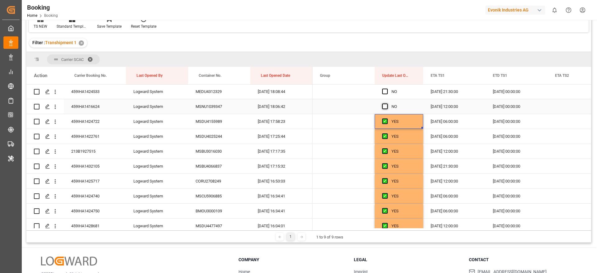
click at [385, 108] on span "Press SPACE to select this row." at bounding box center [385, 107] width 6 height 6
click at [387, 104] on input "Press SPACE to select this row." at bounding box center [387, 104] width 0 height 0
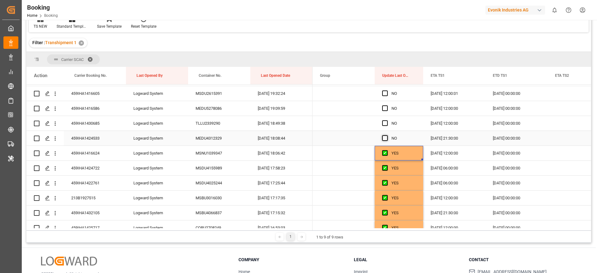
click at [383, 137] on span "Press SPACE to select this row." at bounding box center [385, 138] width 6 height 6
click at [387, 135] on input "Press SPACE to select this row." at bounding box center [387, 135] width 0 height 0
click at [385, 122] on span "Press SPACE to select this row." at bounding box center [385, 123] width 6 height 6
click at [387, 120] on input "Press SPACE to select this row." at bounding box center [387, 120] width 0 height 0
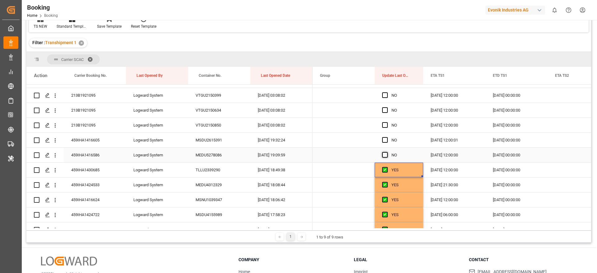
click at [385, 153] on span "Press SPACE to select this row." at bounding box center [385, 155] width 6 height 6
click at [387, 152] on input "Press SPACE to select this row." at bounding box center [387, 152] width 0 height 0
click at [386, 137] on span "Press SPACE to select this row." at bounding box center [385, 140] width 6 height 6
click at [387, 137] on input "Press SPACE to select this row." at bounding box center [387, 137] width 0 height 0
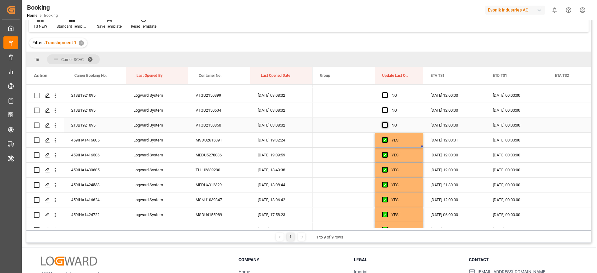
click at [385, 125] on span "Press SPACE to select this row." at bounding box center [385, 125] width 6 height 6
click at [387, 122] on input "Press SPACE to select this row." at bounding box center [387, 122] width 0 height 0
click at [386, 110] on span "Press SPACE to select this row." at bounding box center [385, 110] width 6 height 6
click at [387, 107] on input "Press SPACE to select this row." at bounding box center [387, 107] width 0 height 0
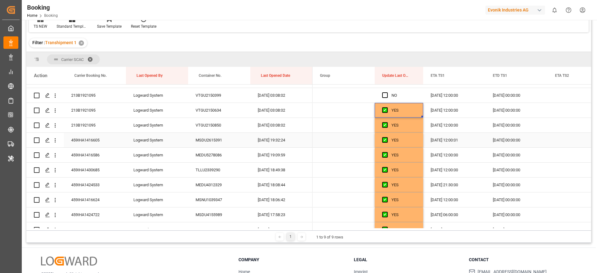
scroll to position [278, 0]
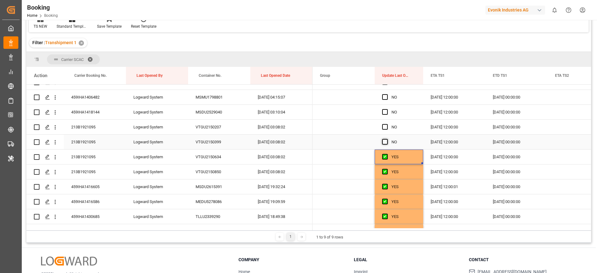
click at [385, 141] on span "Press SPACE to select this row." at bounding box center [385, 142] width 6 height 6
click at [387, 139] on input "Press SPACE to select this row." at bounding box center [387, 139] width 0 height 0
click at [383, 127] on span "Press SPACE to select this row." at bounding box center [385, 127] width 6 height 6
click at [387, 124] on input "Press SPACE to select this row." at bounding box center [387, 124] width 0 height 0
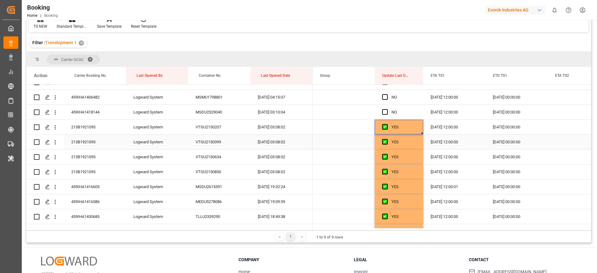
scroll to position [232, 0]
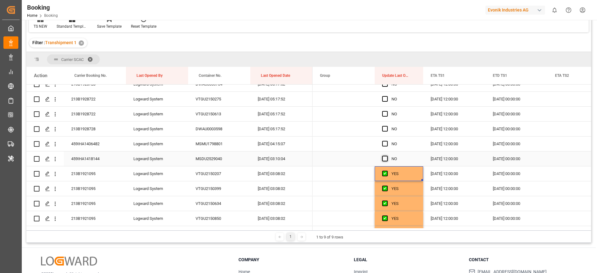
click at [384, 157] on span "Press SPACE to select this row." at bounding box center [385, 159] width 6 height 6
click at [387, 156] on input "Press SPACE to select this row." at bounding box center [387, 156] width 0 height 0
click at [383, 144] on span "Press SPACE to select this row." at bounding box center [385, 144] width 6 height 6
click at [387, 141] on input "Press SPACE to select this row." at bounding box center [387, 141] width 0 height 0
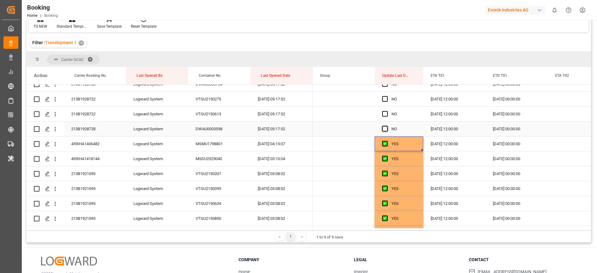
click at [384, 128] on span "Press SPACE to select this row." at bounding box center [385, 129] width 6 height 6
click at [387, 126] on input "Press SPACE to select this row." at bounding box center [387, 126] width 0 height 0
click at [384, 116] on span "Press SPACE to select this row." at bounding box center [385, 114] width 6 height 6
click at [387, 111] on input "Press SPACE to select this row." at bounding box center [387, 111] width 0 height 0
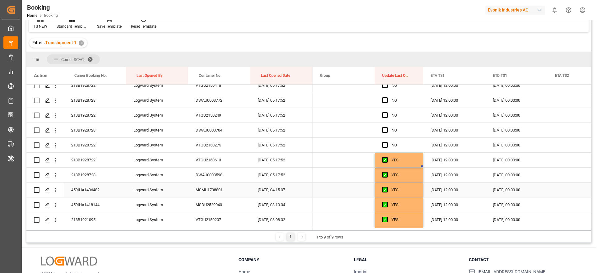
scroll to position [185, 0]
click at [385, 143] on span "Press SPACE to select this row." at bounding box center [385, 146] width 6 height 6
click at [387, 143] on input "Press SPACE to select this row." at bounding box center [387, 143] width 0 height 0
click at [384, 130] on span "Press SPACE to select this row." at bounding box center [385, 131] width 6 height 6
click at [387, 128] on input "Press SPACE to select this row." at bounding box center [387, 128] width 0 height 0
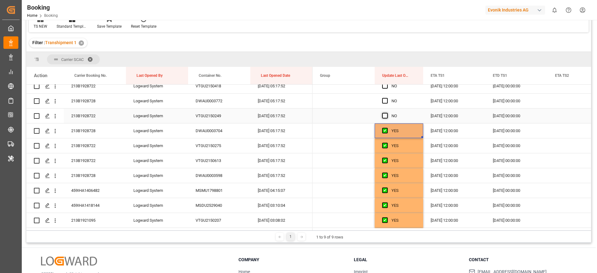
click at [385, 113] on span "Press SPACE to select this row." at bounding box center [385, 116] width 6 height 6
click at [387, 113] on input "Press SPACE to select this row." at bounding box center [387, 113] width 0 height 0
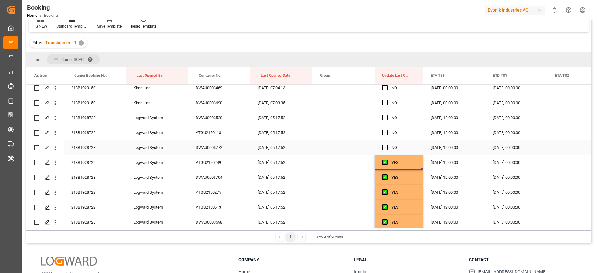
click at [385, 144] on div "Press SPACE to select this row." at bounding box center [386, 148] width 9 height 14
click at [385, 146] on span "Press SPACE to select this row." at bounding box center [385, 148] width 6 height 6
click at [387, 145] on input "Press SPACE to select this row." at bounding box center [387, 145] width 0 height 0
click at [385, 132] on span "Press SPACE to select this row." at bounding box center [385, 133] width 6 height 6
click at [387, 130] on input "Press SPACE to select this row." at bounding box center [387, 130] width 0 height 0
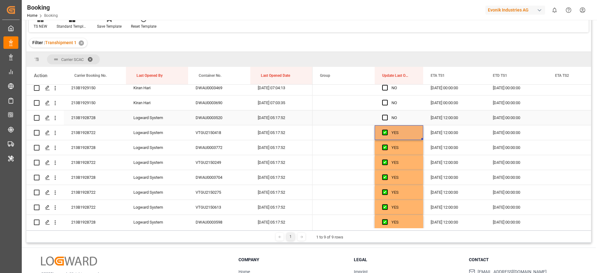
click at [383, 116] on span "Press SPACE to select this row." at bounding box center [385, 118] width 6 height 6
click at [387, 115] on input "Press SPACE to select this row." at bounding box center [387, 115] width 0 height 0
click at [384, 104] on span "Press SPACE to select this row." at bounding box center [385, 103] width 6 height 6
click at [387, 100] on input "Press SPACE to select this row." at bounding box center [387, 100] width 0 height 0
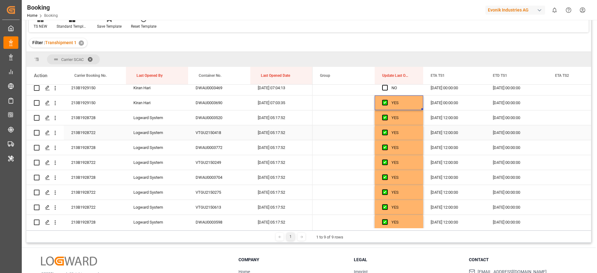
scroll to position [92, 0]
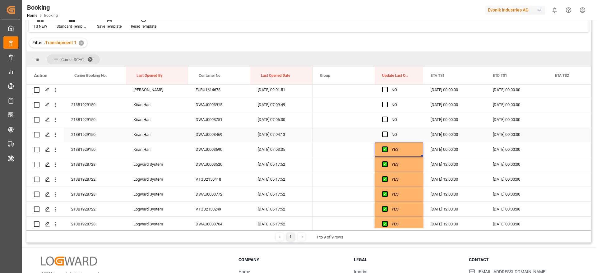
click at [385, 133] on span "Press SPACE to select this row." at bounding box center [385, 135] width 6 height 6
click at [387, 132] on input "Press SPACE to select this row." at bounding box center [387, 132] width 0 height 0
click at [384, 121] on span "Press SPACE to select this row." at bounding box center [385, 120] width 6 height 6
click at [387, 117] on input "Press SPACE to select this row." at bounding box center [387, 117] width 0 height 0
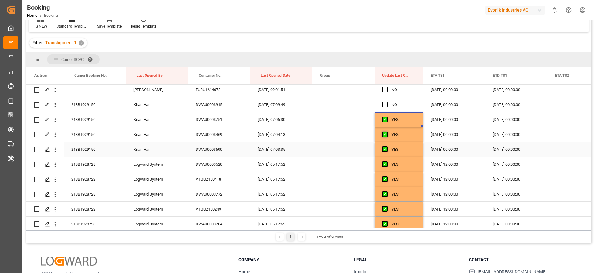
click at [384, 149] on span "Press SPACE to select this row." at bounding box center [385, 149] width 6 height 6
click at [387, 146] on input "Press SPACE to select this row." at bounding box center [387, 146] width 0 height 0
drag, startPoint x: 384, startPoint y: 132, endPoint x: 384, endPoint y: 120, distance: 12.1
click at [384, 132] on span "Press SPACE to select this row." at bounding box center [385, 135] width 6 height 6
click at [387, 132] on input "Press SPACE to select this row." at bounding box center [387, 132] width 0 height 0
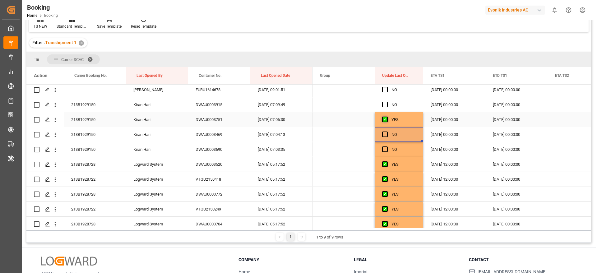
click at [385, 117] on span "Press SPACE to select this row." at bounding box center [385, 120] width 6 height 6
click at [387, 117] on input "Press SPACE to select this row." at bounding box center [387, 117] width 0 height 0
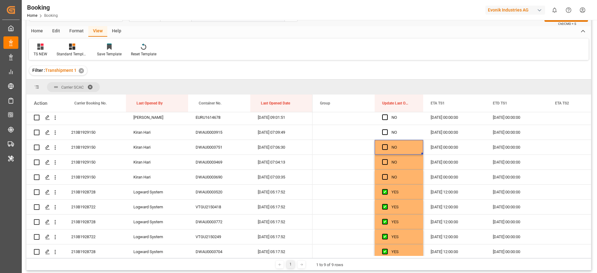
scroll to position [0, 0]
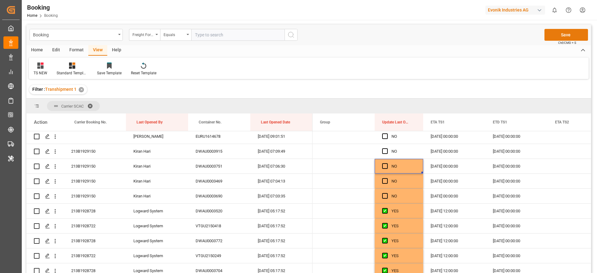
click at [560, 35] on button "Save" at bounding box center [566, 35] width 44 height 12
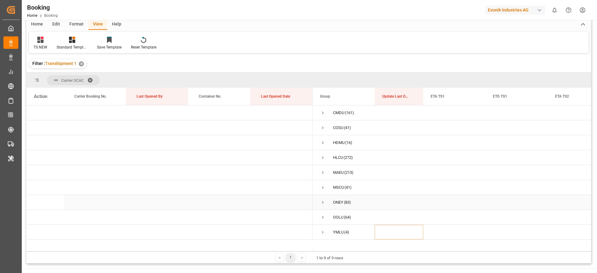
scroll to position [47, 0]
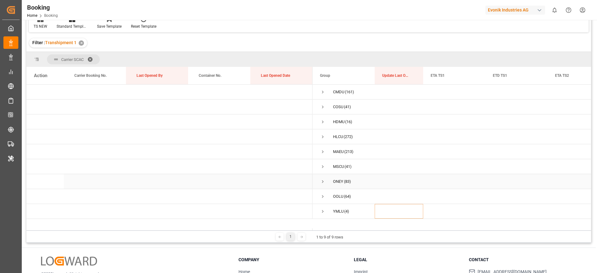
click at [324, 182] on span "Press SPACE to select this row." at bounding box center [323, 182] width 6 height 6
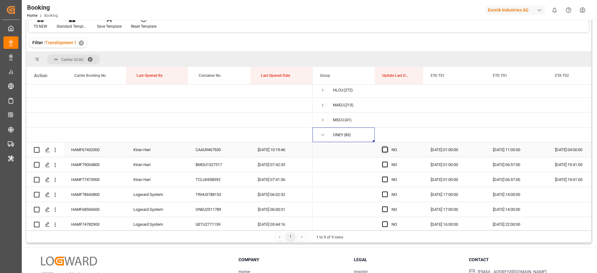
scroll to position [93, 0]
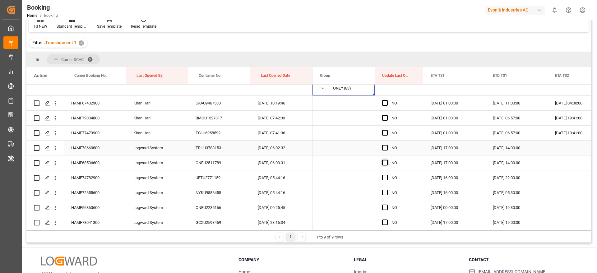
click at [385, 146] on span "Press SPACE to select this row." at bounding box center [385, 148] width 6 height 6
click at [387, 145] on input "Press SPACE to select this row." at bounding box center [387, 145] width 0 height 0
click at [385, 164] on span "Press SPACE to select this row." at bounding box center [385, 163] width 6 height 6
click at [387, 160] on input "Press SPACE to select this row." at bounding box center [387, 160] width 0 height 0
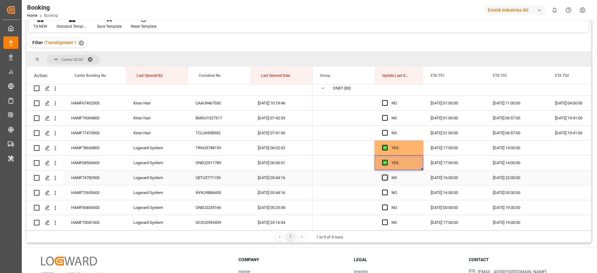
click at [385, 178] on span "Press SPACE to select this row." at bounding box center [385, 178] width 6 height 6
click at [387, 175] on input "Press SPACE to select this row." at bounding box center [387, 175] width 0 height 0
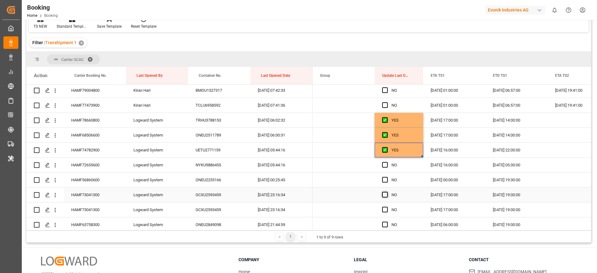
scroll to position [140, 0]
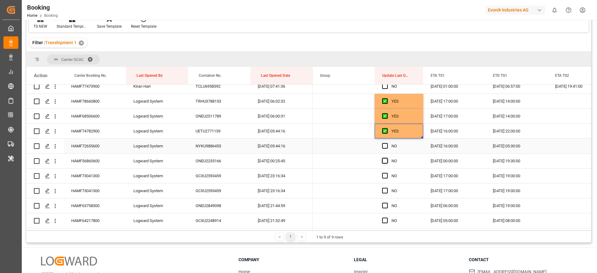
click at [386, 146] on span "Press SPACE to select this row." at bounding box center [385, 146] width 6 height 6
click at [387, 143] on input "Press SPACE to select this row." at bounding box center [387, 143] width 0 height 0
click at [384, 159] on span "Press SPACE to select this row." at bounding box center [385, 161] width 6 height 6
click at [387, 158] on input "Press SPACE to select this row." at bounding box center [387, 158] width 0 height 0
click at [384, 174] on span "Press SPACE to select this row." at bounding box center [385, 176] width 6 height 6
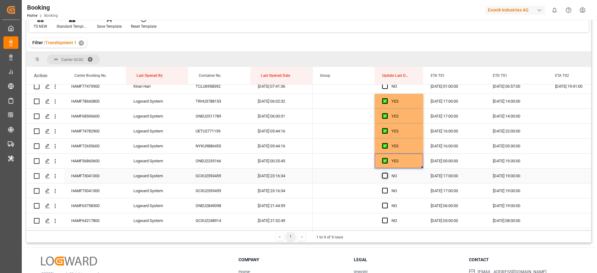
click at [387, 173] on input "Press SPACE to select this row." at bounding box center [387, 173] width 0 height 0
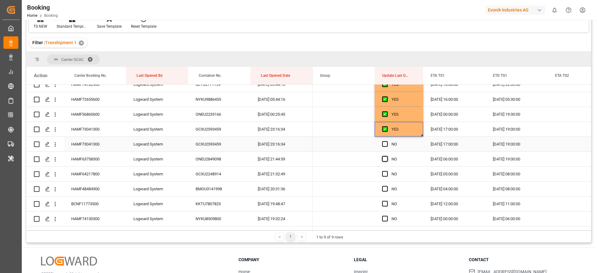
click at [385, 145] on span "Press SPACE to select this row." at bounding box center [385, 144] width 6 height 6
click at [387, 141] on input "Press SPACE to select this row." at bounding box center [387, 141] width 0 height 0
click at [385, 157] on span "Press SPACE to select this row." at bounding box center [385, 159] width 6 height 6
click at [387, 156] on input "Press SPACE to select this row." at bounding box center [387, 156] width 0 height 0
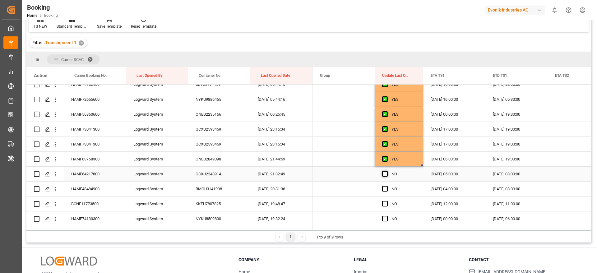
click at [385, 173] on span "Press SPACE to select this row." at bounding box center [385, 174] width 6 height 6
click at [387, 171] on input "Press SPACE to select this row." at bounding box center [387, 171] width 0 height 0
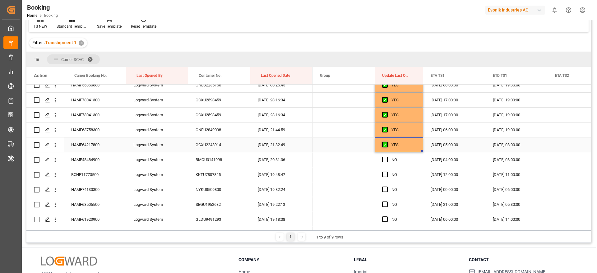
scroll to position [233, 0]
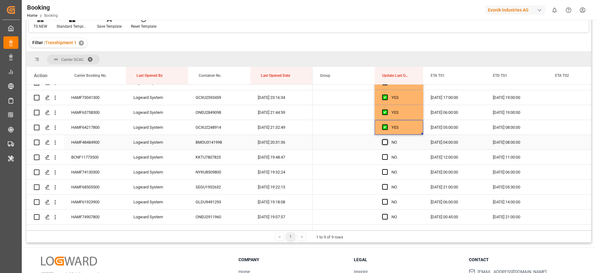
click at [386, 144] on span "Press SPACE to select this row." at bounding box center [385, 142] width 6 height 6
click at [387, 139] on input "Press SPACE to select this row." at bounding box center [387, 139] width 0 height 0
click at [384, 156] on span "Press SPACE to select this row." at bounding box center [385, 157] width 6 height 6
click at [387, 154] on input "Press SPACE to select this row." at bounding box center [387, 154] width 0 height 0
click at [384, 170] on span "Press SPACE to select this row." at bounding box center [385, 172] width 6 height 6
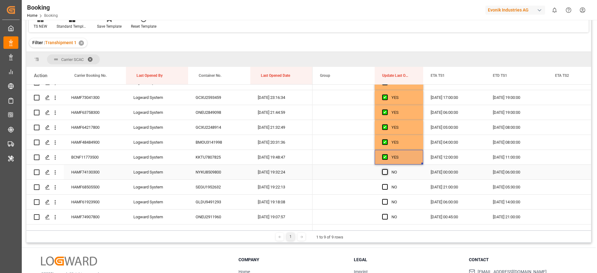
click at [387, 169] on input "Press SPACE to select this row." at bounding box center [387, 169] width 0 height 0
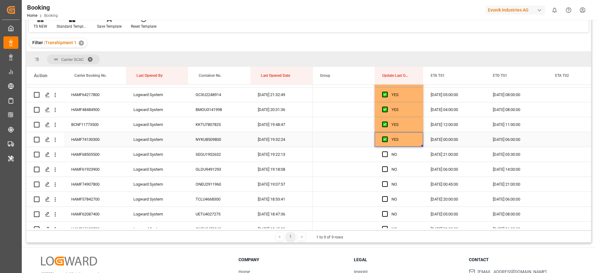
scroll to position [280, 0]
click at [384, 141] on span "Press SPACE to select this row." at bounding box center [385, 140] width 6 height 6
click at [387, 137] on input "Press SPACE to select this row." at bounding box center [387, 137] width 0 height 0
click at [383, 155] on span "Press SPACE to select this row." at bounding box center [385, 155] width 6 height 6
click at [387, 152] on input "Press SPACE to select this row." at bounding box center [387, 152] width 0 height 0
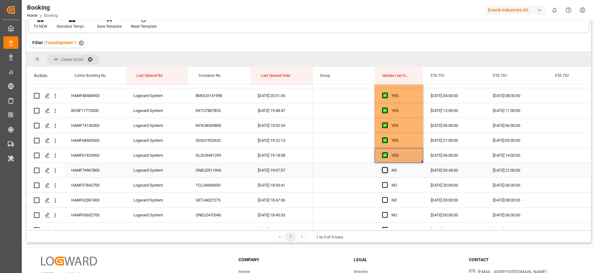
click at [384, 168] on span "Press SPACE to select this row." at bounding box center [385, 170] width 6 height 6
click at [387, 167] on input "Press SPACE to select this row." at bounding box center [387, 167] width 0 height 0
click at [385, 185] on span "Press SPACE to select this row." at bounding box center [385, 185] width 6 height 6
click at [387, 182] on input "Press SPACE to select this row." at bounding box center [387, 182] width 0 height 0
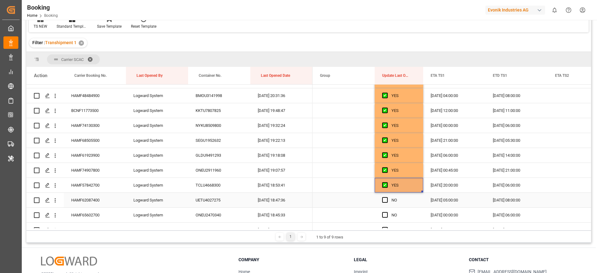
scroll to position [326, 0]
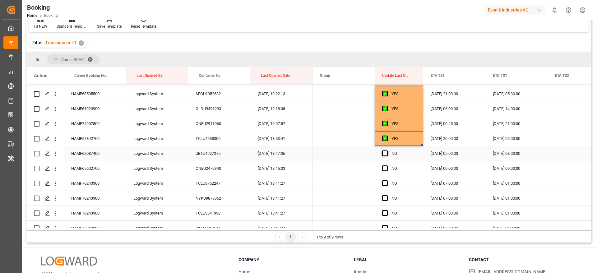
click at [386, 155] on span "Press SPACE to select this row." at bounding box center [385, 153] width 6 height 6
click at [387, 150] on input "Press SPACE to select this row." at bounding box center [387, 150] width 0 height 0
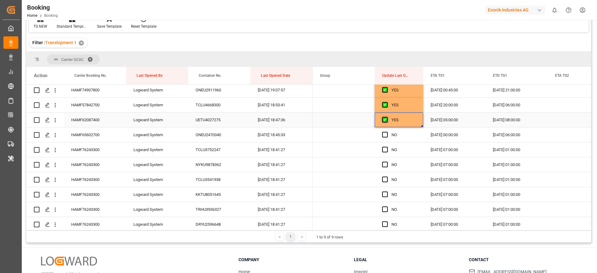
scroll to position [373, 0]
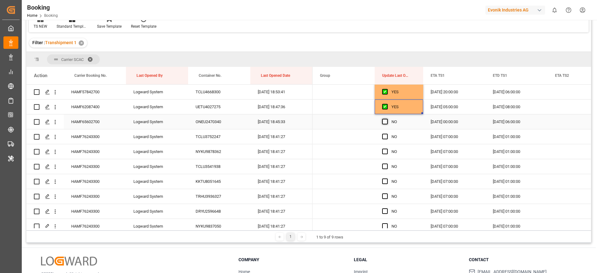
click at [385, 124] on span "Press SPACE to select this row." at bounding box center [385, 122] width 6 height 6
click at [387, 119] on input "Press SPACE to select this row." at bounding box center [387, 119] width 0 height 0
click at [384, 136] on span "Press SPACE to select this row." at bounding box center [385, 137] width 6 height 6
click at [387, 134] on input "Press SPACE to select this row." at bounding box center [387, 134] width 0 height 0
click at [383, 150] on span "Press SPACE to select this row." at bounding box center [385, 152] width 6 height 6
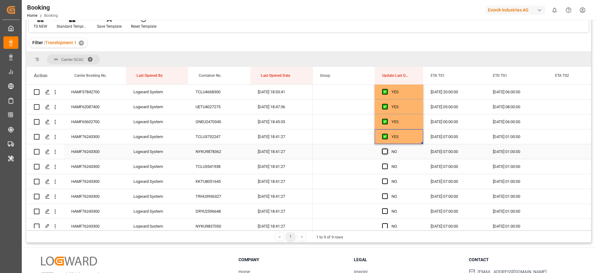
click at [387, 149] on input "Press SPACE to select this row." at bounding box center [387, 149] width 0 height 0
click at [385, 164] on span "Press SPACE to select this row." at bounding box center [385, 167] width 6 height 6
click at [387, 164] on input "Press SPACE to select this row." at bounding box center [387, 164] width 0 height 0
click at [384, 182] on span "Press SPACE to select this row." at bounding box center [385, 181] width 6 height 6
click at [387, 178] on input "Press SPACE to select this row." at bounding box center [387, 178] width 0 height 0
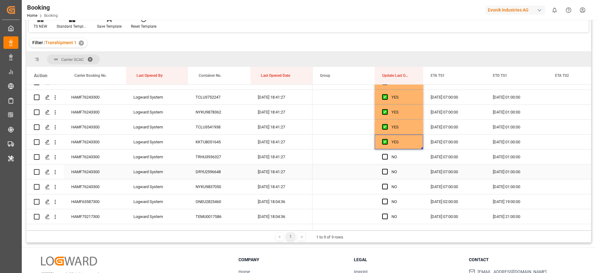
scroll to position [420, 0]
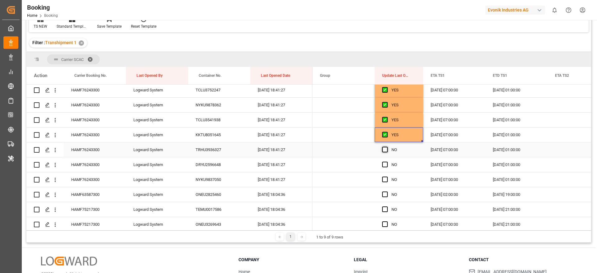
click at [384, 150] on span "Press SPACE to select this row." at bounding box center [385, 150] width 6 height 6
click at [387, 147] on input "Press SPACE to select this row." at bounding box center [387, 147] width 0 height 0
click at [384, 162] on span "Press SPACE to select this row." at bounding box center [385, 165] width 6 height 6
click at [387, 162] on input "Press SPACE to select this row." at bounding box center [387, 162] width 0 height 0
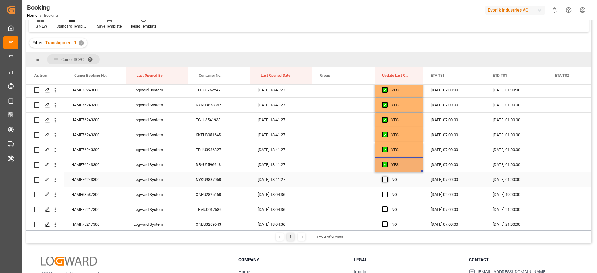
click at [384, 180] on span "Press SPACE to select this row." at bounding box center [385, 180] width 6 height 6
click at [387, 177] on input "Press SPACE to select this row." at bounding box center [387, 177] width 0 height 0
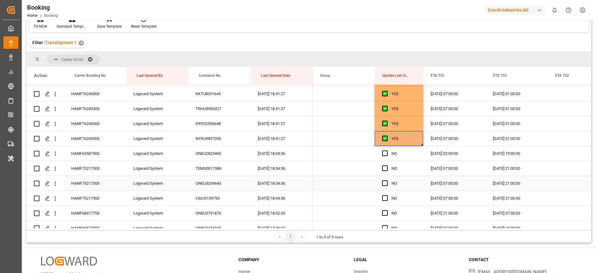
scroll to position [466, 0]
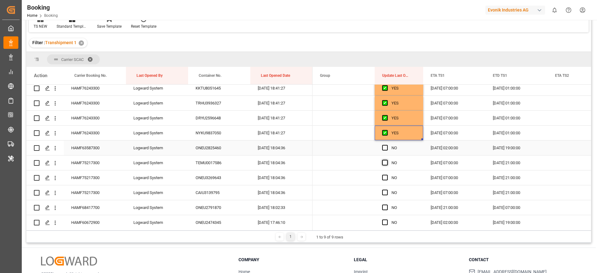
click at [384, 148] on span "Press SPACE to select this row." at bounding box center [385, 148] width 6 height 6
click at [387, 145] on input "Press SPACE to select this row." at bounding box center [387, 145] width 0 height 0
click at [384, 162] on span "Press SPACE to select this row." at bounding box center [385, 163] width 6 height 6
click at [387, 160] on input "Press SPACE to select this row." at bounding box center [387, 160] width 0 height 0
click at [386, 176] on span "Press SPACE to select this row." at bounding box center [385, 178] width 6 height 6
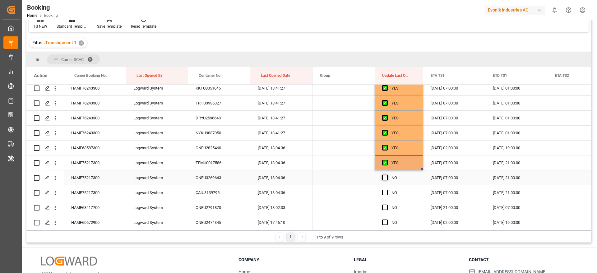
click at [387, 175] on input "Press SPACE to select this row." at bounding box center [387, 175] width 0 height 0
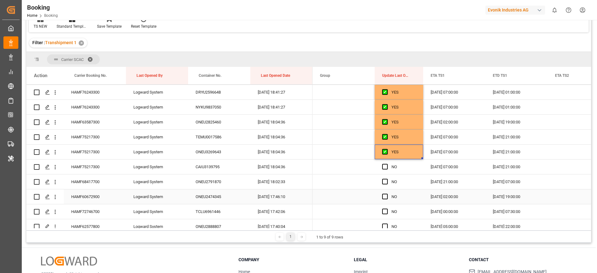
scroll to position [513, 0]
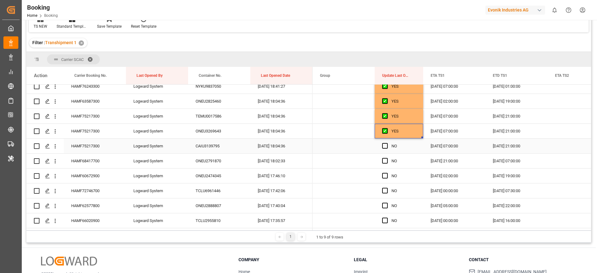
click at [384, 144] on span "Press SPACE to select this row." at bounding box center [385, 146] width 6 height 6
click at [387, 143] on input "Press SPACE to select this row." at bounding box center [387, 143] width 0 height 0
click at [385, 161] on span "Press SPACE to select this row." at bounding box center [385, 161] width 6 height 6
click at [387, 158] on input "Press SPACE to select this row." at bounding box center [387, 158] width 0 height 0
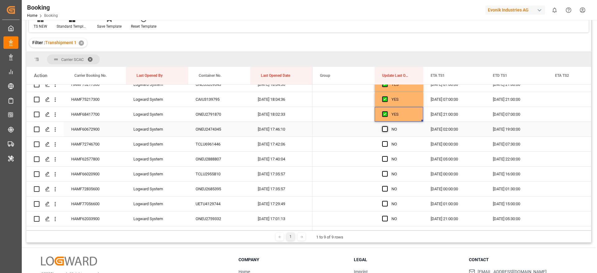
click at [385, 129] on span "Press SPACE to select this row." at bounding box center [385, 129] width 6 height 6
click at [387, 126] on input "Press SPACE to select this row." at bounding box center [387, 126] width 0 height 0
click at [386, 143] on span "Press SPACE to select this row." at bounding box center [385, 144] width 6 height 6
click at [387, 141] on input "Press SPACE to select this row." at bounding box center [387, 141] width 0 height 0
click at [386, 155] on div "Press SPACE to select this row." at bounding box center [386, 159] width 9 height 14
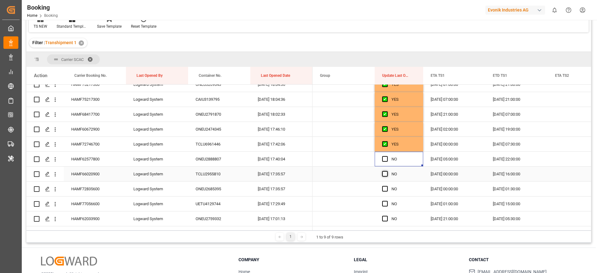
click at [384, 173] on span "Press SPACE to select this row." at bounding box center [385, 174] width 6 height 6
click at [387, 171] on input "Press SPACE to select this row." at bounding box center [387, 171] width 0 height 0
click at [384, 157] on span "Press SPACE to select this row." at bounding box center [385, 159] width 6 height 6
click at [387, 156] on input "Press SPACE to select this row." at bounding box center [387, 156] width 0 height 0
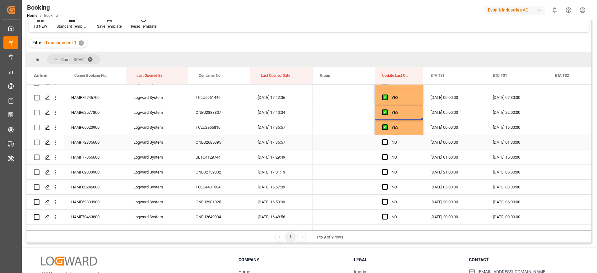
click at [384, 143] on span "Press SPACE to select this row." at bounding box center [385, 142] width 6 height 6
click at [387, 139] on input "Press SPACE to select this row." at bounding box center [387, 139] width 0 height 0
click at [384, 155] on span "Press SPACE to select this row." at bounding box center [385, 157] width 6 height 6
click at [387, 154] on input "Press SPACE to select this row." at bounding box center [387, 154] width 0 height 0
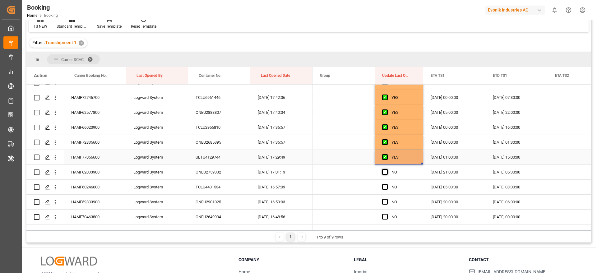
click at [385, 168] on div "Press SPACE to select this row." at bounding box center [386, 172] width 9 height 14
click at [385, 171] on span "Press SPACE to select this row." at bounding box center [385, 172] width 6 height 6
click at [387, 169] on input "Press SPACE to select this row." at bounding box center [387, 169] width 0 height 0
click at [384, 184] on span "Press SPACE to select this row." at bounding box center [385, 187] width 6 height 6
click at [387, 184] on input "Press SPACE to select this row." at bounding box center [387, 184] width 0 height 0
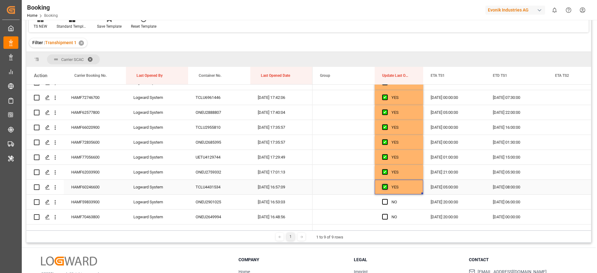
scroll to position [653, 0]
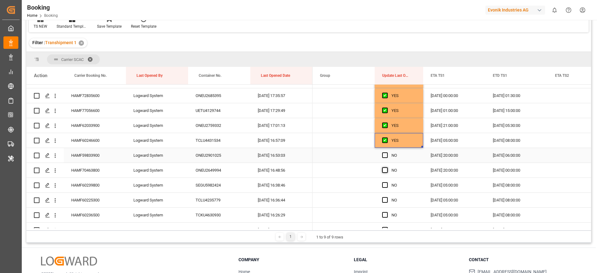
click at [384, 156] on span "Press SPACE to select this row." at bounding box center [385, 155] width 6 height 6
click at [387, 152] on input "Press SPACE to select this row." at bounding box center [387, 152] width 0 height 0
click at [384, 169] on span "Press SPACE to select this row." at bounding box center [385, 170] width 6 height 6
click at [387, 167] on input "Press SPACE to select this row." at bounding box center [387, 167] width 0 height 0
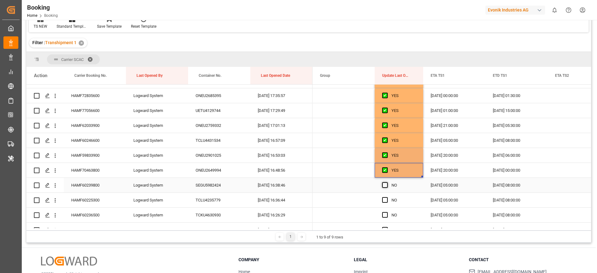
click at [384, 183] on span "Press SPACE to select this row." at bounding box center [385, 185] width 6 height 6
click at [387, 182] on input "Press SPACE to select this row." at bounding box center [387, 182] width 0 height 0
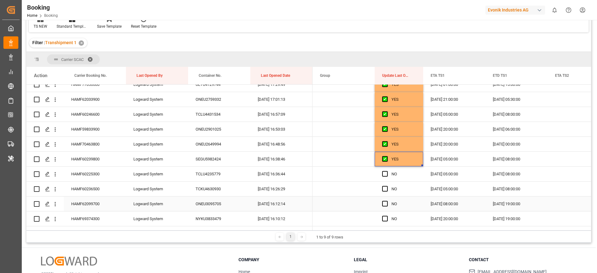
scroll to position [699, 0]
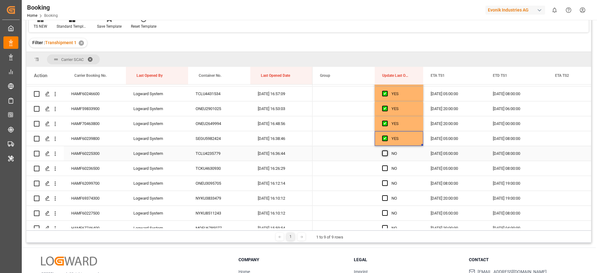
click at [384, 155] on span "Press SPACE to select this row." at bounding box center [385, 153] width 6 height 6
click at [387, 150] on input "Press SPACE to select this row." at bounding box center [387, 150] width 0 height 0
click at [383, 169] on span "Press SPACE to select this row." at bounding box center [385, 168] width 6 height 6
click at [387, 165] on input "Press SPACE to select this row." at bounding box center [387, 165] width 0 height 0
click at [386, 182] on span "Press SPACE to select this row." at bounding box center [385, 183] width 6 height 6
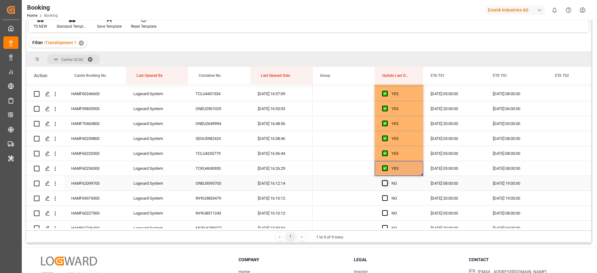
click at [387, 180] on input "Press SPACE to select this row." at bounding box center [387, 180] width 0 height 0
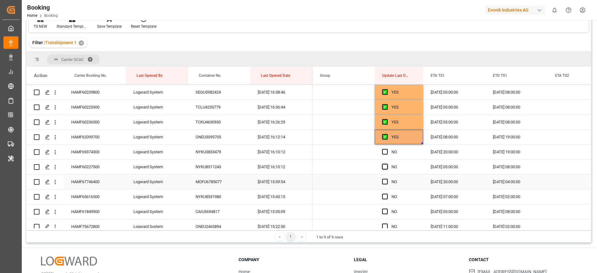
scroll to position [746, 0]
click at [385, 152] on span "Press SPACE to select this row." at bounding box center [385, 152] width 6 height 6
click at [387, 149] on input "Press SPACE to select this row." at bounding box center [387, 149] width 0 height 0
click at [384, 164] on span "Press SPACE to select this row." at bounding box center [385, 167] width 6 height 6
click at [387, 164] on input "Press SPACE to select this row." at bounding box center [387, 164] width 0 height 0
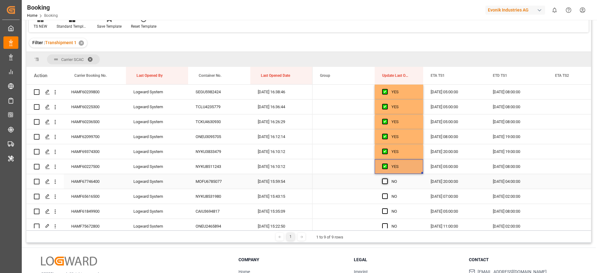
click at [384, 179] on span "Press SPACE to select this row." at bounding box center [385, 181] width 6 height 6
click at [387, 178] on input "Press SPACE to select this row." at bounding box center [387, 178] width 0 height 0
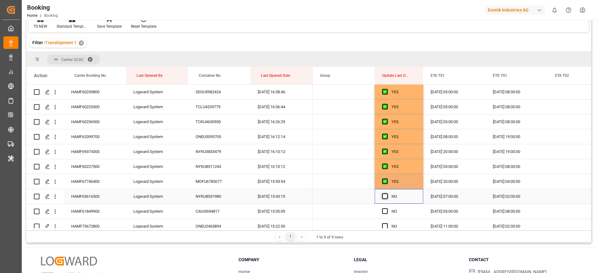
click at [385, 194] on span "Press SPACE to select this row." at bounding box center [385, 196] width 6 height 6
click at [387, 193] on input "Press SPACE to select this row." at bounding box center [387, 193] width 0 height 0
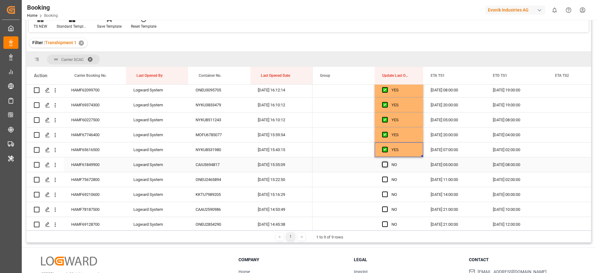
click at [384, 167] on span "Press SPACE to select this row." at bounding box center [385, 165] width 6 height 6
click at [387, 162] on input "Press SPACE to select this row." at bounding box center [387, 162] width 0 height 0
click at [384, 177] on span "Press SPACE to select this row." at bounding box center [385, 180] width 6 height 6
click at [387, 177] on input "Press SPACE to select this row." at bounding box center [387, 177] width 0 height 0
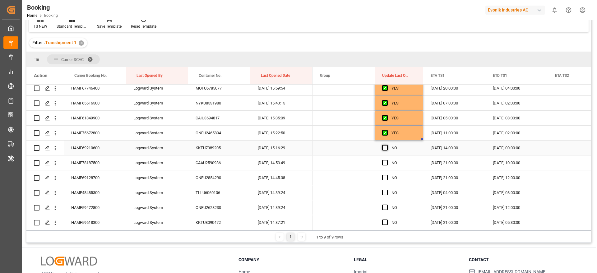
click at [384, 148] on span "Press SPACE to select this row." at bounding box center [385, 148] width 6 height 6
click at [387, 145] on input "Press SPACE to select this row." at bounding box center [387, 145] width 0 height 0
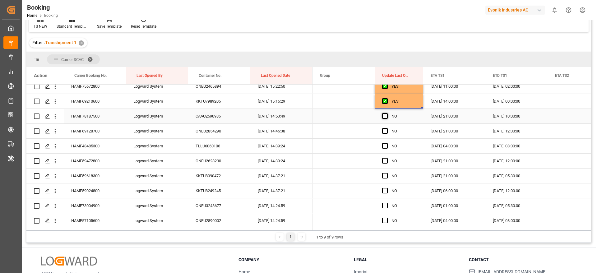
click at [385, 116] on span "Press SPACE to select this row." at bounding box center [385, 116] width 6 height 6
click at [387, 113] on input "Press SPACE to select this row." at bounding box center [387, 113] width 0 height 0
click at [385, 131] on span "Press SPACE to select this row." at bounding box center [385, 131] width 6 height 6
click at [387, 128] on input "Press SPACE to select this row." at bounding box center [387, 128] width 0 height 0
click at [385, 145] on span "Press SPACE to select this row." at bounding box center [385, 146] width 6 height 6
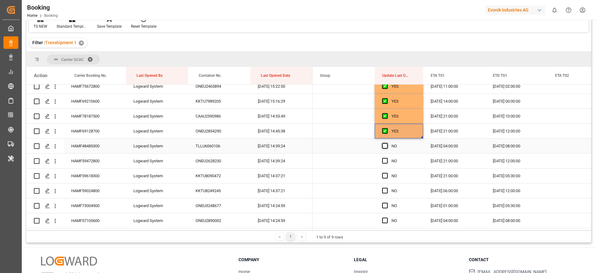
click at [387, 143] on input "Press SPACE to select this row." at bounding box center [387, 143] width 0 height 0
click at [385, 158] on span "Press SPACE to select this row." at bounding box center [385, 161] width 6 height 6
click at [387, 158] on input "Press SPACE to select this row." at bounding box center [387, 158] width 0 height 0
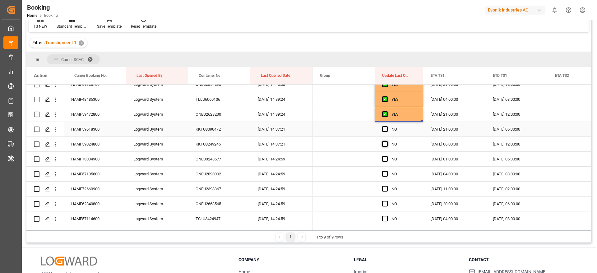
click at [384, 127] on span "Press SPACE to select this row." at bounding box center [385, 129] width 6 height 6
click at [387, 126] on input "Press SPACE to select this row." at bounding box center [387, 126] width 0 height 0
click at [384, 145] on span "Press SPACE to select this row." at bounding box center [385, 144] width 6 height 6
click at [387, 141] on input "Press SPACE to select this row." at bounding box center [387, 141] width 0 height 0
click at [386, 158] on span "Press SPACE to select this row." at bounding box center [385, 159] width 6 height 6
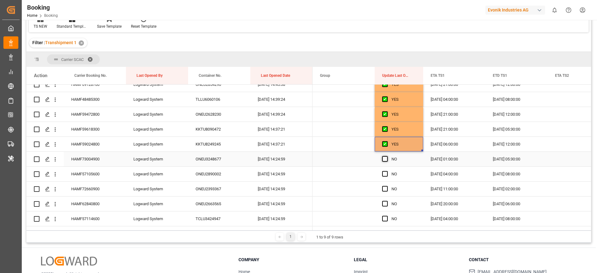
click at [387, 156] on input "Press SPACE to select this row." at bounding box center [387, 156] width 0 height 0
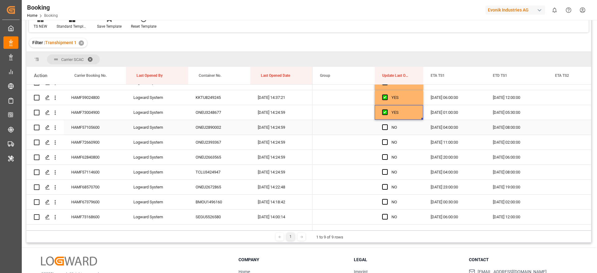
click at [384, 128] on span "Press SPACE to select this row." at bounding box center [385, 127] width 6 height 6
click at [387, 124] on input "Press SPACE to select this row." at bounding box center [387, 124] width 0 height 0
click at [384, 140] on span "Press SPACE to select this row." at bounding box center [385, 142] width 6 height 6
click at [387, 139] on input "Press SPACE to select this row." at bounding box center [387, 139] width 0 height 0
click at [384, 154] on span "Press SPACE to select this row." at bounding box center [385, 157] width 6 height 6
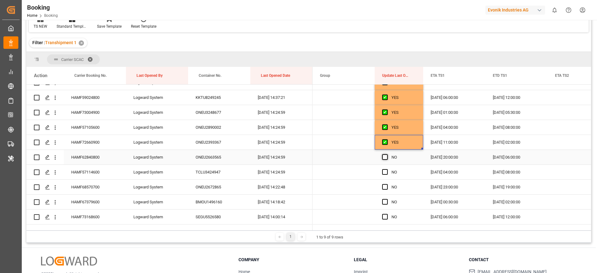
click at [387, 154] on input "Press SPACE to select this row." at bounding box center [387, 154] width 0 height 0
click at [384, 168] on div "Press SPACE to select this row." at bounding box center [386, 172] width 9 height 14
click at [384, 183] on div "Press SPACE to select this row." at bounding box center [386, 187] width 9 height 14
click at [384, 171] on span "Press SPACE to select this row." at bounding box center [385, 172] width 6 height 6
click at [387, 169] on input "Press SPACE to select this row." at bounding box center [387, 169] width 0 height 0
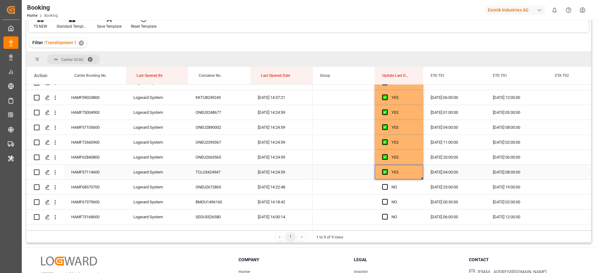
scroll to position [1026, 0]
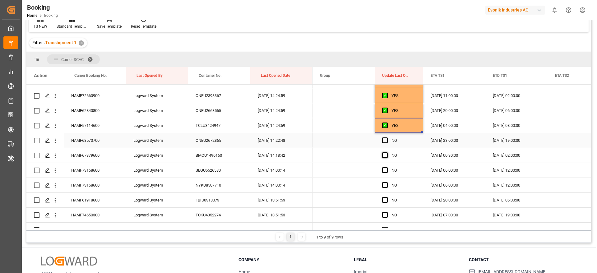
click at [384, 141] on span "Press SPACE to select this row." at bounding box center [385, 140] width 6 height 6
click at [387, 137] on input "Press SPACE to select this row." at bounding box center [387, 137] width 0 height 0
click at [386, 155] on span "Press SPACE to select this row." at bounding box center [385, 155] width 6 height 6
click at [387, 152] on input "Press SPACE to select this row." at bounding box center [387, 152] width 0 height 0
click at [386, 169] on span "Press SPACE to select this row." at bounding box center [385, 170] width 6 height 6
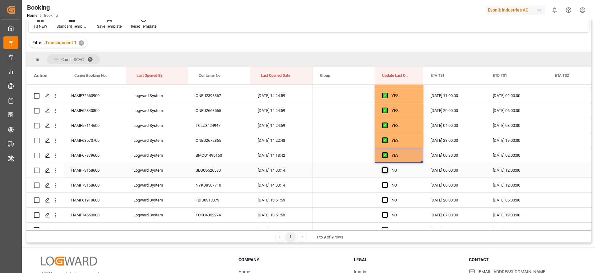
click at [387, 167] on input "Press SPACE to select this row." at bounding box center [387, 167] width 0 height 0
click at [384, 184] on span "Press SPACE to select this row." at bounding box center [385, 185] width 6 height 6
click at [387, 182] on input "Press SPACE to select this row." at bounding box center [387, 182] width 0 height 0
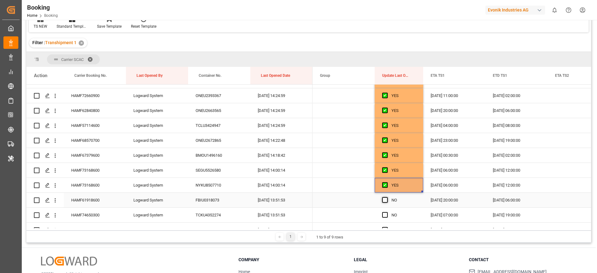
click at [384, 197] on span "Press SPACE to select this row." at bounding box center [385, 200] width 6 height 6
click at [387, 197] on input "Press SPACE to select this row." at bounding box center [387, 197] width 0 height 0
drag, startPoint x: 382, startPoint y: 214, endPoint x: 387, endPoint y: 205, distance: 10.0
click at [382, 214] on span "Press SPACE to select this row." at bounding box center [385, 215] width 6 height 6
click at [387, 212] on input "Press SPACE to select this row." at bounding box center [387, 212] width 0 height 0
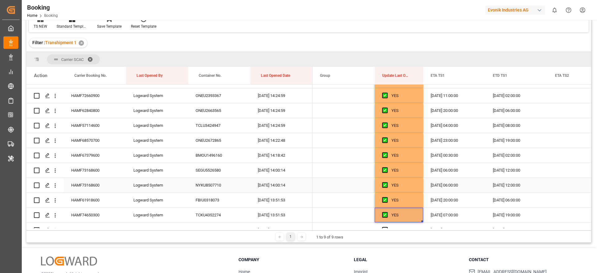
scroll to position [1073, 0]
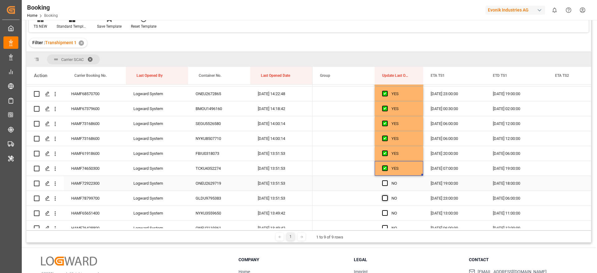
click at [385, 181] on span "Press SPACE to select this row." at bounding box center [385, 183] width 6 height 6
click at [387, 180] on input "Press SPACE to select this row." at bounding box center [387, 180] width 0 height 0
click at [385, 197] on span "Press SPACE to select this row." at bounding box center [385, 198] width 6 height 6
click at [387, 195] on input "Press SPACE to select this row." at bounding box center [387, 195] width 0 height 0
click at [383, 215] on span "Press SPACE to select this row." at bounding box center [385, 213] width 6 height 6
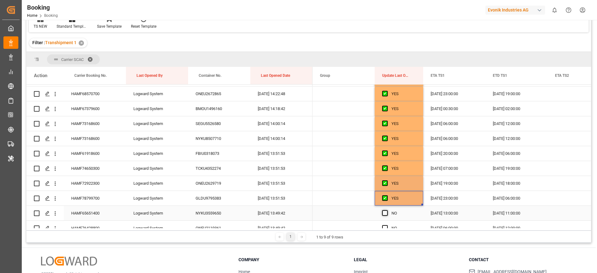
click at [387, 210] on input "Press SPACE to select this row." at bounding box center [387, 210] width 0 height 0
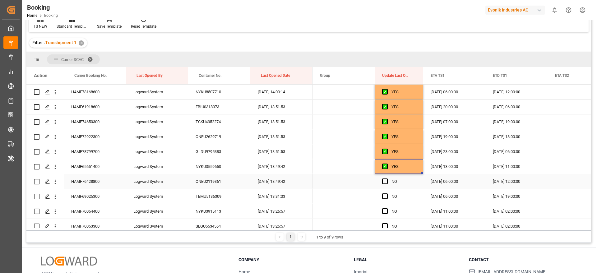
click at [384, 180] on span "Press SPACE to select this row." at bounding box center [385, 181] width 6 height 6
click at [387, 178] on input "Press SPACE to select this row." at bounding box center [387, 178] width 0 height 0
click at [384, 195] on span "Press SPACE to select this row." at bounding box center [385, 196] width 6 height 6
click at [387, 193] on input "Press SPACE to select this row." at bounding box center [387, 193] width 0 height 0
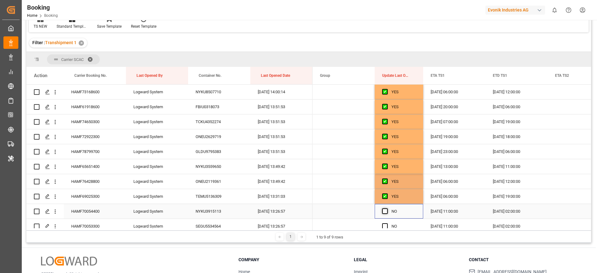
click at [385, 209] on span "Press SPACE to select this row." at bounding box center [385, 211] width 6 height 6
click at [387, 208] on input "Press SPACE to select this row." at bounding box center [387, 208] width 0 height 0
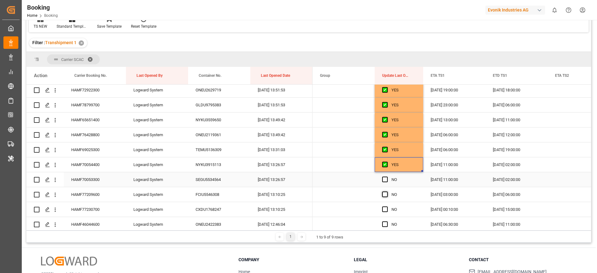
click at [385, 177] on span "Press SPACE to select this row." at bounding box center [385, 180] width 6 height 6
click at [387, 177] on input "Press SPACE to select this row." at bounding box center [387, 177] width 0 height 0
click at [385, 194] on span "Press SPACE to select this row." at bounding box center [385, 195] width 6 height 6
click at [387, 192] on input "Press SPACE to select this row." at bounding box center [387, 192] width 0 height 0
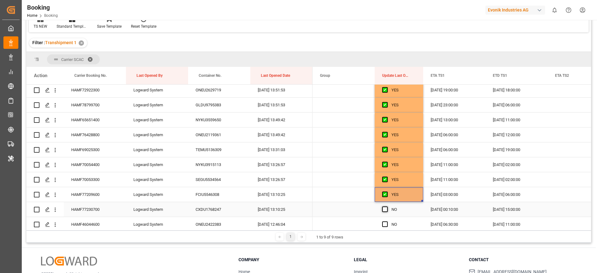
click at [385, 208] on span "Press SPACE to select this row." at bounding box center [385, 209] width 6 height 6
click at [387, 206] on input "Press SPACE to select this row." at bounding box center [387, 206] width 0 height 0
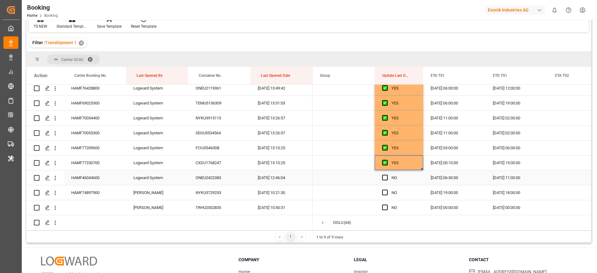
click at [384, 176] on span "Press SPACE to select this row." at bounding box center [385, 178] width 6 height 6
click at [387, 175] on input "Press SPACE to select this row." at bounding box center [387, 175] width 0 height 0
click at [386, 195] on div "Press SPACE to select this row." at bounding box center [386, 193] width 9 height 14
click at [386, 207] on span "Press SPACE to select this row." at bounding box center [385, 208] width 6 height 6
click at [387, 205] on input "Press SPACE to select this row." at bounding box center [387, 205] width 0 height 0
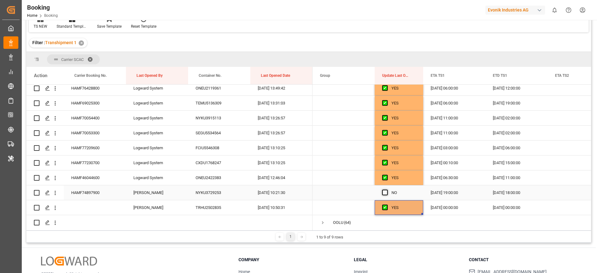
click at [384, 192] on span "Press SPACE to select this row." at bounding box center [385, 193] width 6 height 6
click at [387, 190] on input "Press SPACE to select this row." at bounding box center [387, 190] width 0 height 0
click at [214, 205] on div "TRHU2502835" at bounding box center [219, 207] width 62 height 15
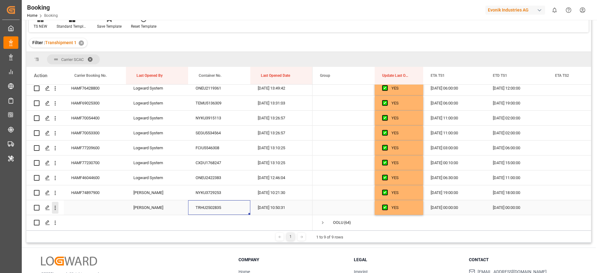
click at [53, 207] on icon "open menu" at bounding box center [55, 208] width 7 height 7
click at [90, 218] on span "Open in new tab" at bounding box center [96, 221] width 57 height 7
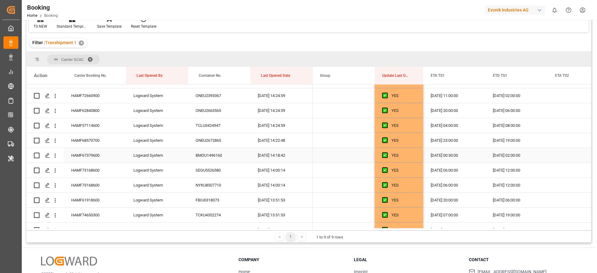
scroll to position [979, 0]
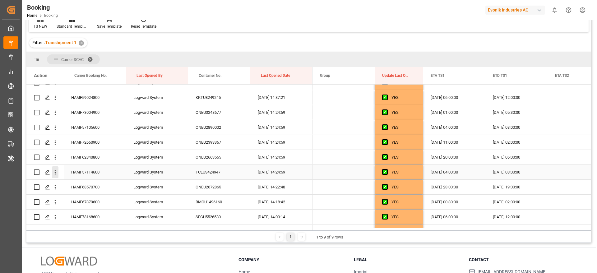
click at [57, 171] on icon "open menu" at bounding box center [55, 172] width 7 height 7
click at [102, 184] on span "Open in new tab" at bounding box center [96, 185] width 57 height 7
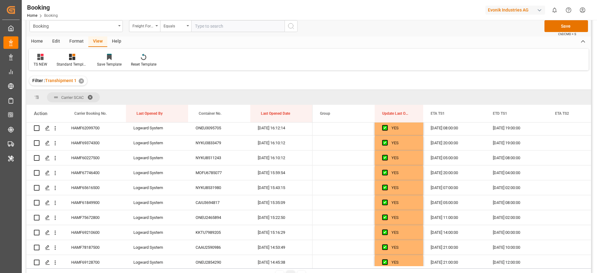
scroll to position [0, 0]
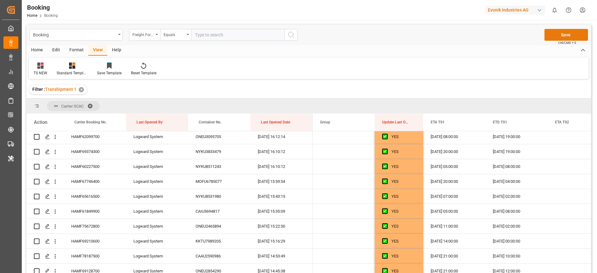
click at [564, 35] on button "Save" at bounding box center [566, 35] width 44 height 12
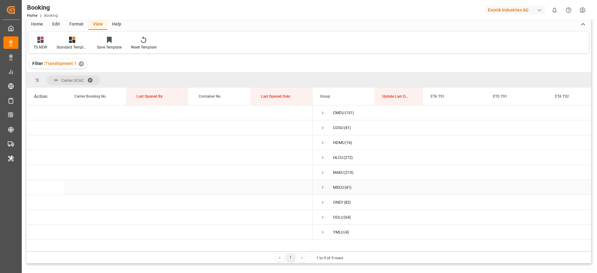
scroll to position [47, 0]
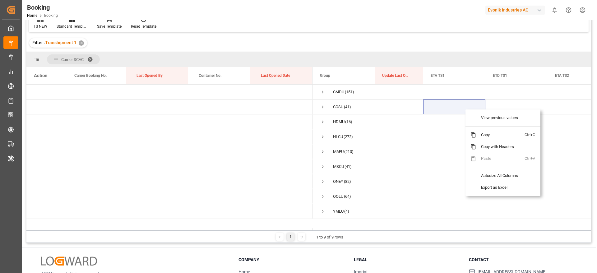
click at [371, 38] on div "Filter : Transhipment 1 ✕" at bounding box center [308, 42] width 565 height 17
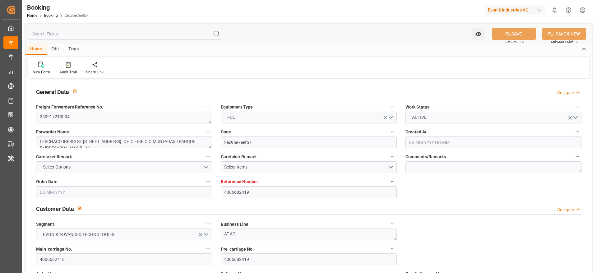
type input "4006682419"
type input "9169122"
type input "MSC"
type input "Mediterranean Shipping Company"
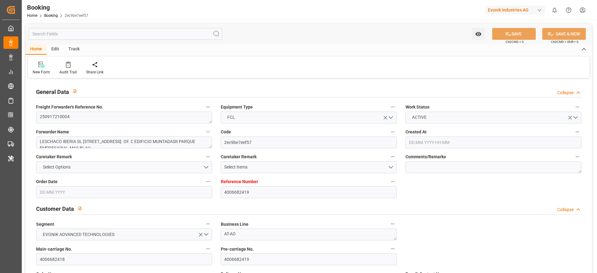
type input "ESBCN"
type input "ILASH"
type input "GRPIR"
type input "0"
type input "[DATE] 10:13"
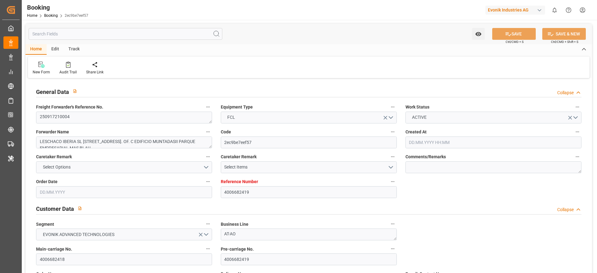
type input "[DATE]"
type input "[DATE] 00:00"
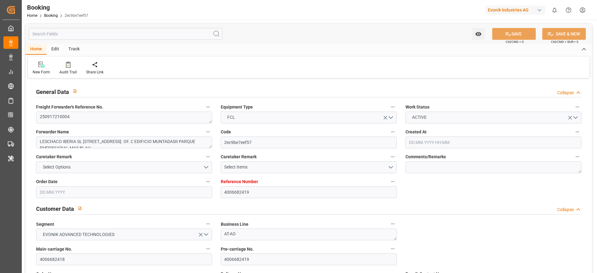
type input "[DATE] 00:00"
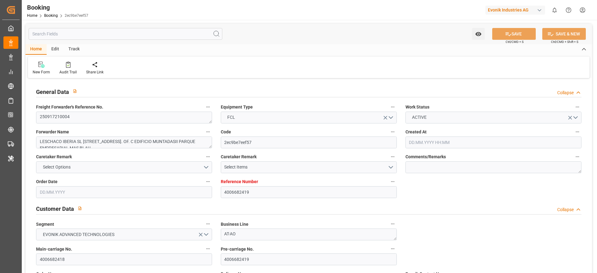
type input "[DATE] 00:00"
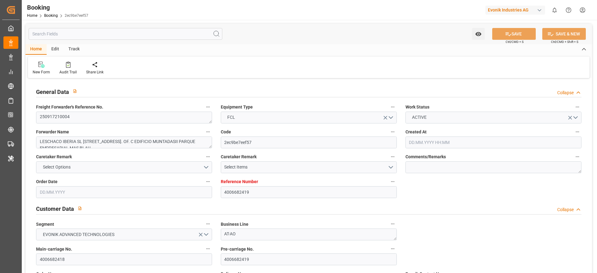
type input "[DATE] 10:38"
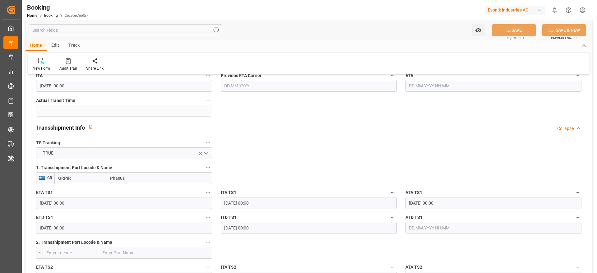
scroll to position [606, 0]
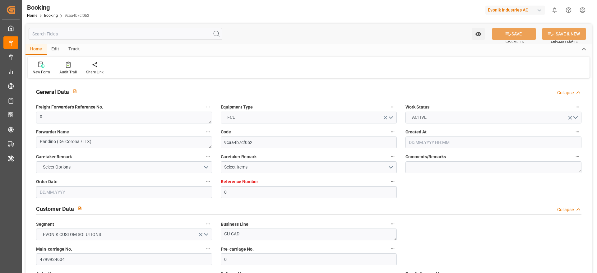
type input "0"
type input "9976599"
type input "ONE"
type input "Ocean Network Express"
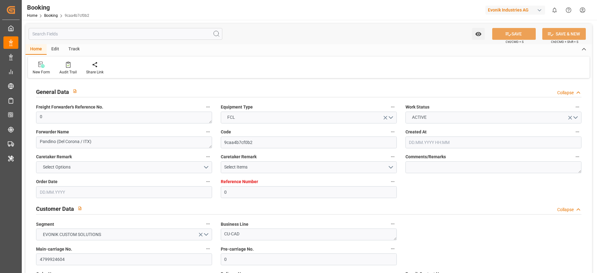
type input "ITGOA"
type input "ZADUR"
type input "ESALG"
type input "0"
type input "[DATE] 09:27"
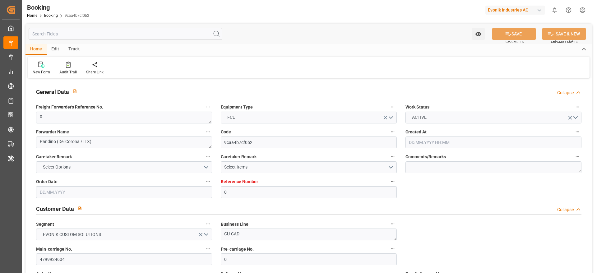
type input "[DATE]"
type input "[DATE] 00:00"
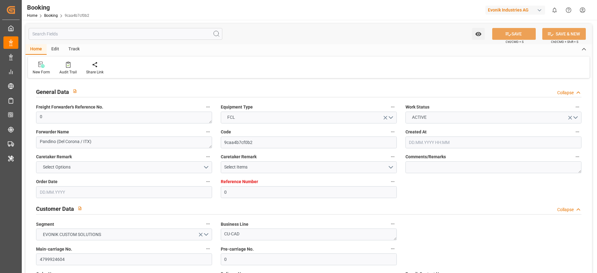
type input "[DATE] 00:00"
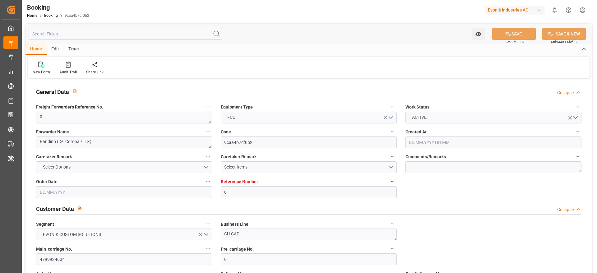
type input "[DATE] 00:00"
type input "[DATE] 10:50"
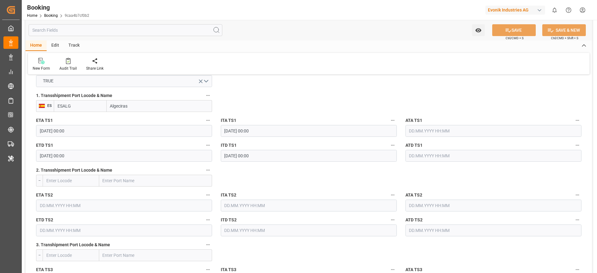
scroll to position [653, 0]
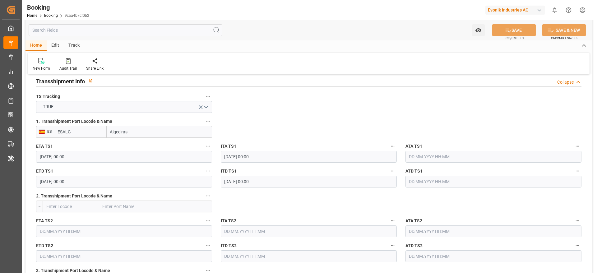
click at [449, 154] on input "text" at bounding box center [493, 157] width 176 height 12
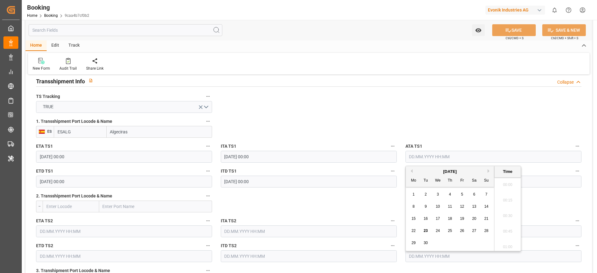
scroll to position [997, 0]
click at [463, 218] on span "19" at bounding box center [462, 218] width 4 height 4
type input "[DATE] 00:00"
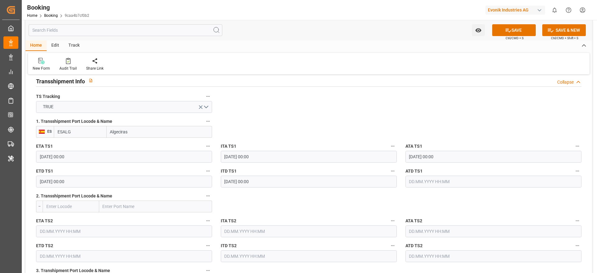
click at [431, 183] on input "text" at bounding box center [493, 182] width 176 height 12
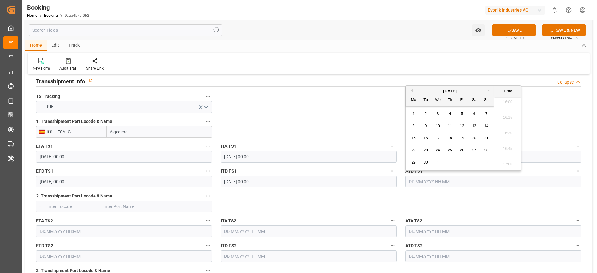
click at [415, 149] on span "22" at bounding box center [413, 150] width 4 height 4
type input "[DATE] 00:00"
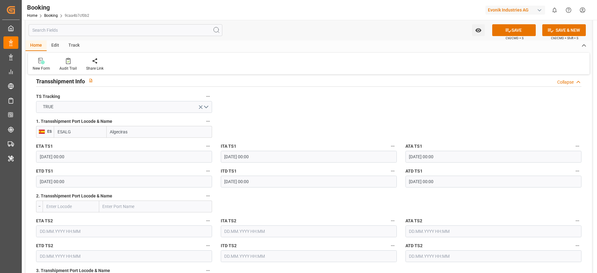
click at [513, 35] on div "SAVE Ctrl/CMD + S" at bounding box center [514, 30] width 57 height 12
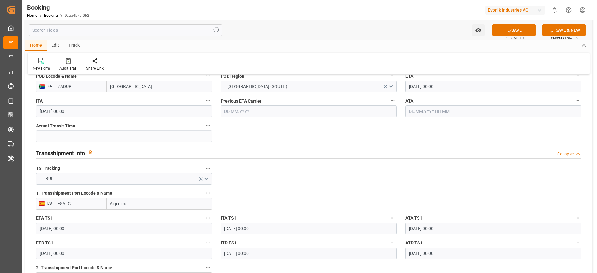
scroll to position [560, 0]
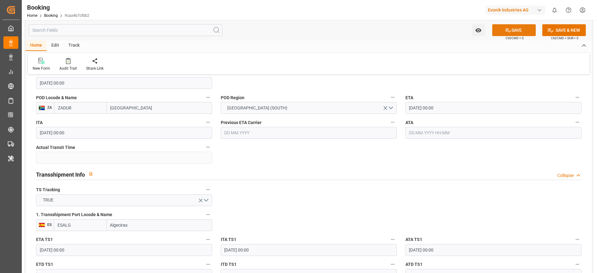
click at [509, 26] on button "SAVE" at bounding box center [514, 30] width 44 height 12
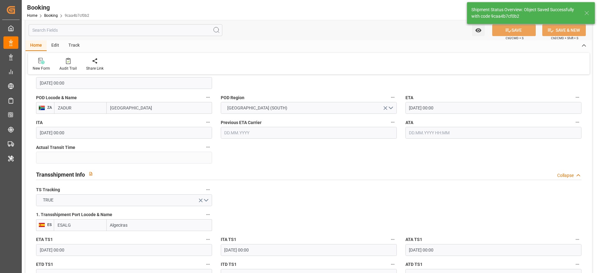
type textarea "[PERSON_NAME]"
type input "[DATE] 11:12"
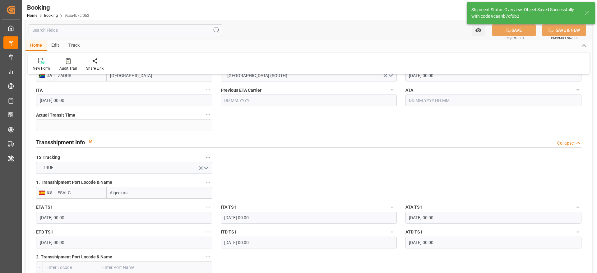
scroll to position [606, 0]
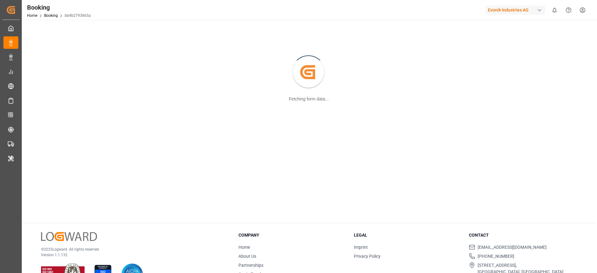
scroll to position [57, 0]
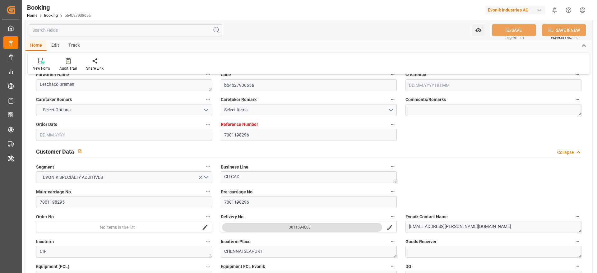
type input "7001198296"
type input "9385013"
type input "ONE"
type input "Ocean Network Express"
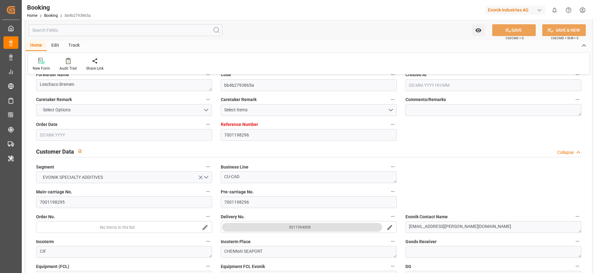
type input "NLRTM"
type input "INKAT"
type input "LKCMB"
type input "0"
type input "NLRTM"
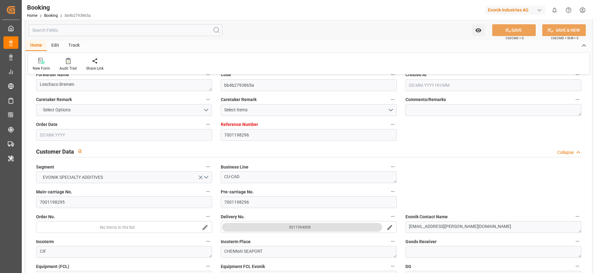
type input "INKAT"
type input "9305635"
type input "9169495"
type input "[DATE] 06:04"
type input "[DATE]"
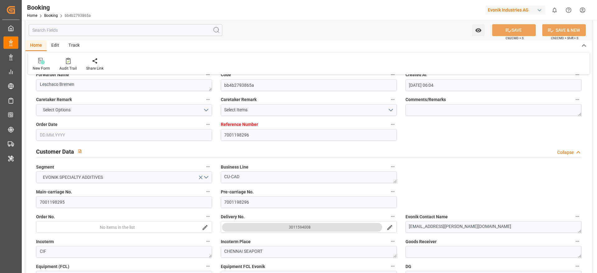
type input "[DATE]"
type input "[DATE] 11:53"
type input "[DATE] 03:26"
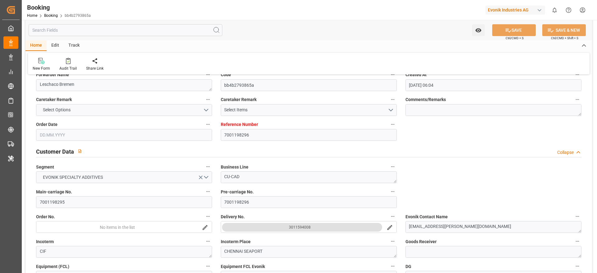
type input "[DATE]"
type input "[DATE] 20:00"
type input "[DATE] 00:00"
type input "[DATE] 04:50"
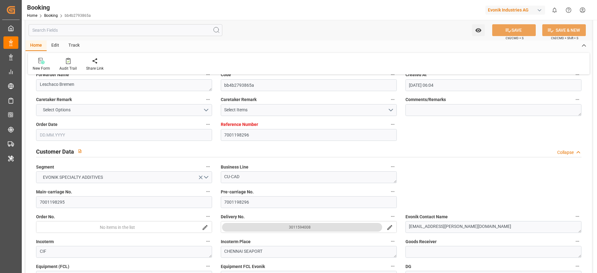
type input "[DATE] 15:09"
type input "[DATE] 18:00"
type input "[DATE] 00:00"
type input "[DATE] 04:00"
type input "[DATE] 00:00"
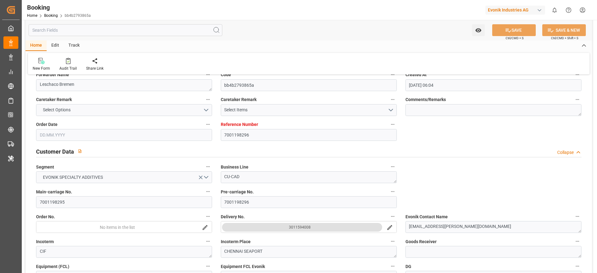
type input "[DATE] 04:37"
type input "[DATE] 08:00"
type input "[DATE] 00:00"
type input "[DATE]"
type input "[DATE] 14:24"
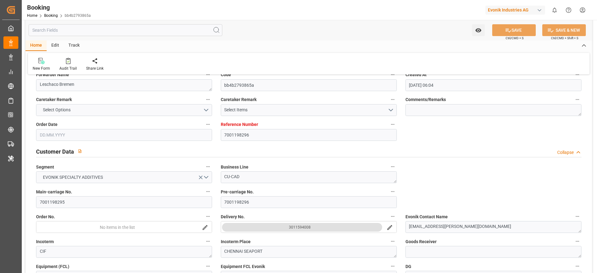
type input "[DATE]"
type input "[DATE] 08:31"
type input "[DATE] 20:00"
type input "[DATE] 10:12"
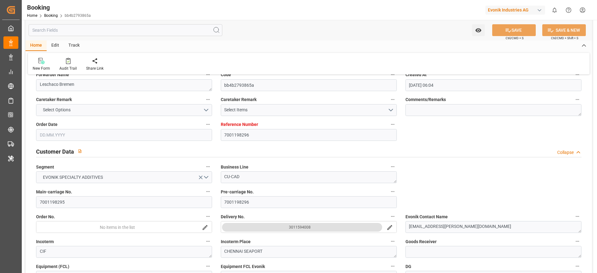
type input "[DATE] 09:07"
type input "[DATE] 17:02"
type input "[DATE] 18:48"
type input "[DATE] 18:42"
type input "[DATE] 09:11"
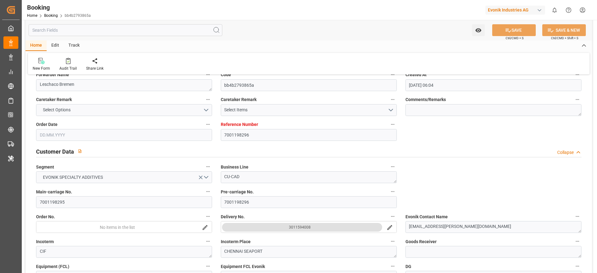
type input "[DATE] 07:30"
type input "[DATE] 05:38"
type input "[DATE] 04:00"
type input "[DATE] 04:34"
type input "[DATE] 00:30"
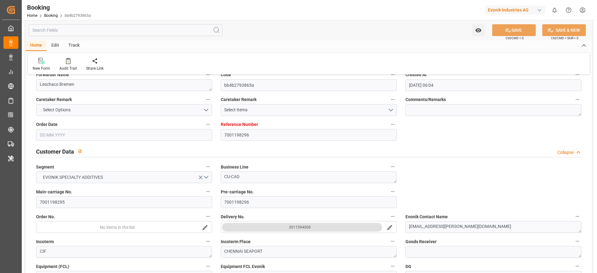
type input "[DATE] 01:00"
type input "[DATE] 17:07"
type input "[DATE] 13:43"
type input "[DATE] 18:57"
type input "[DATE] 20:27"
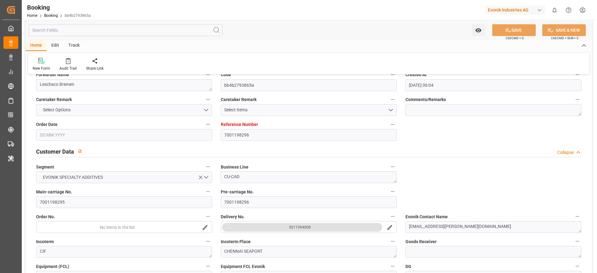
type input "[DATE] 08:00"
type input "[DATE] 18:00"
type input "[DATE] 14:47"
type input "[DATE] 19:30"
type input "[DATE] 09:30"
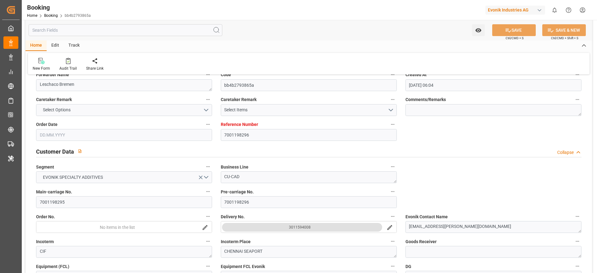
type input "[DATE] 00:00"
type input "[DATE] 14:00"
type input "[DATE] 14:47"
type input "[DATE] 06:00"
type input "[DATE] 20:00"
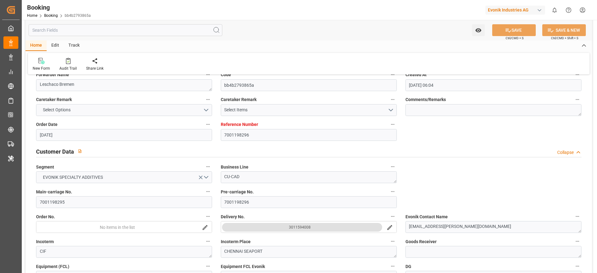
scroll to position [699, 0]
